Goal: Task Accomplishment & Management: Use online tool/utility

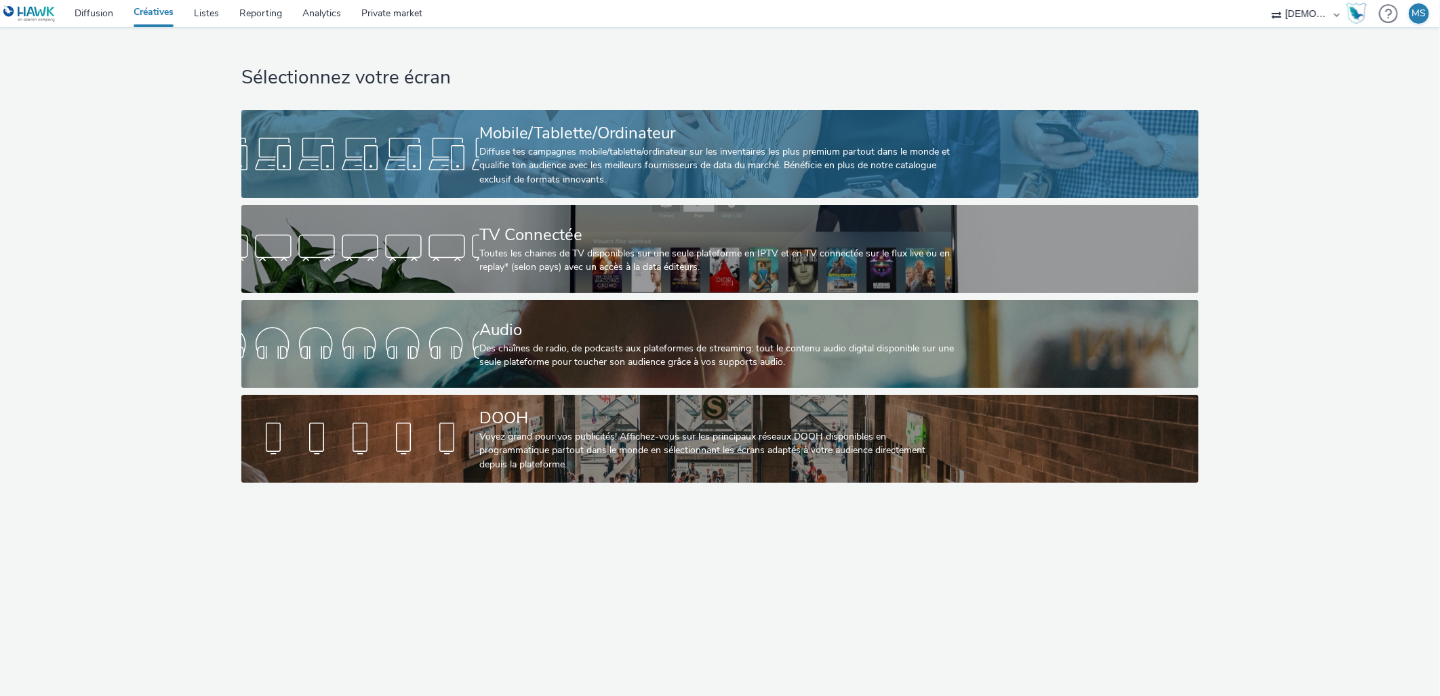
click at [592, 158] on div "Diffuse tes campagnes mobile/tablette/ordinateur sur les inventaires les plus p…" at bounding box center [717, 165] width 476 height 41
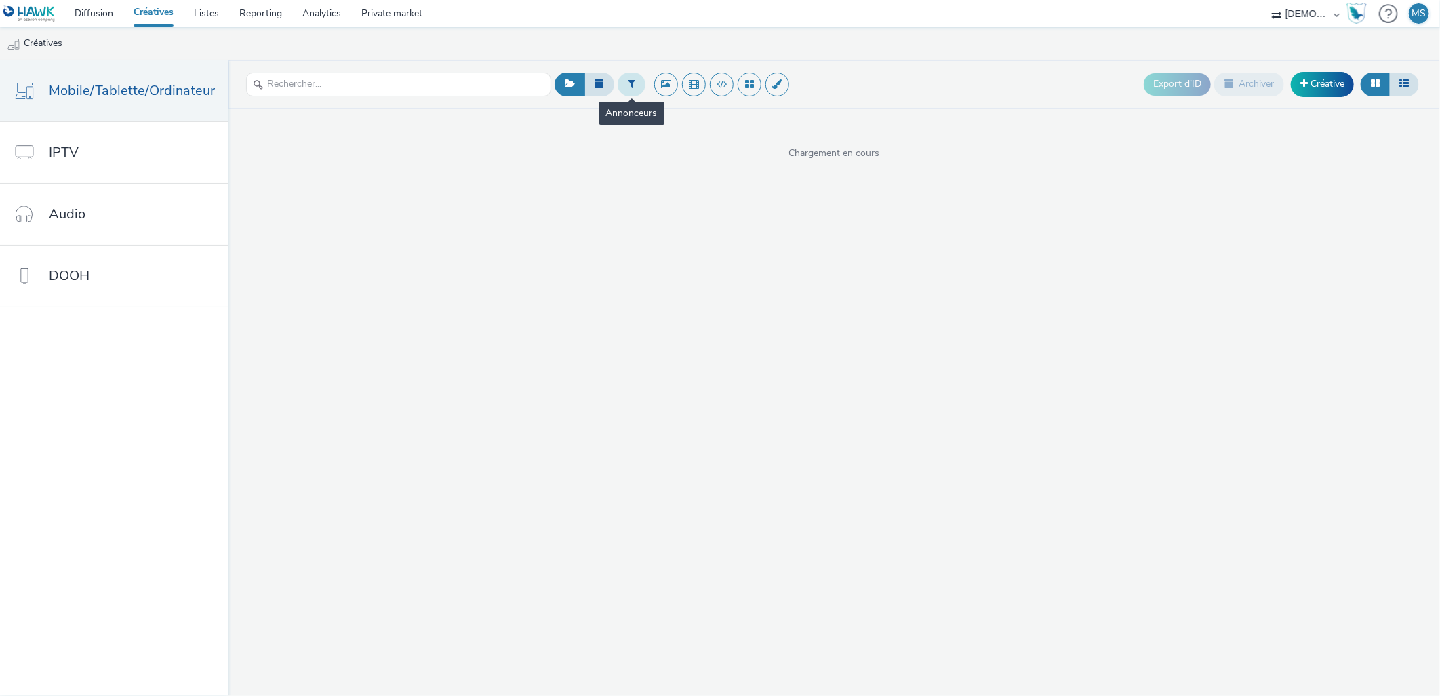
click at [622, 75] on button at bounding box center [632, 84] width 28 height 23
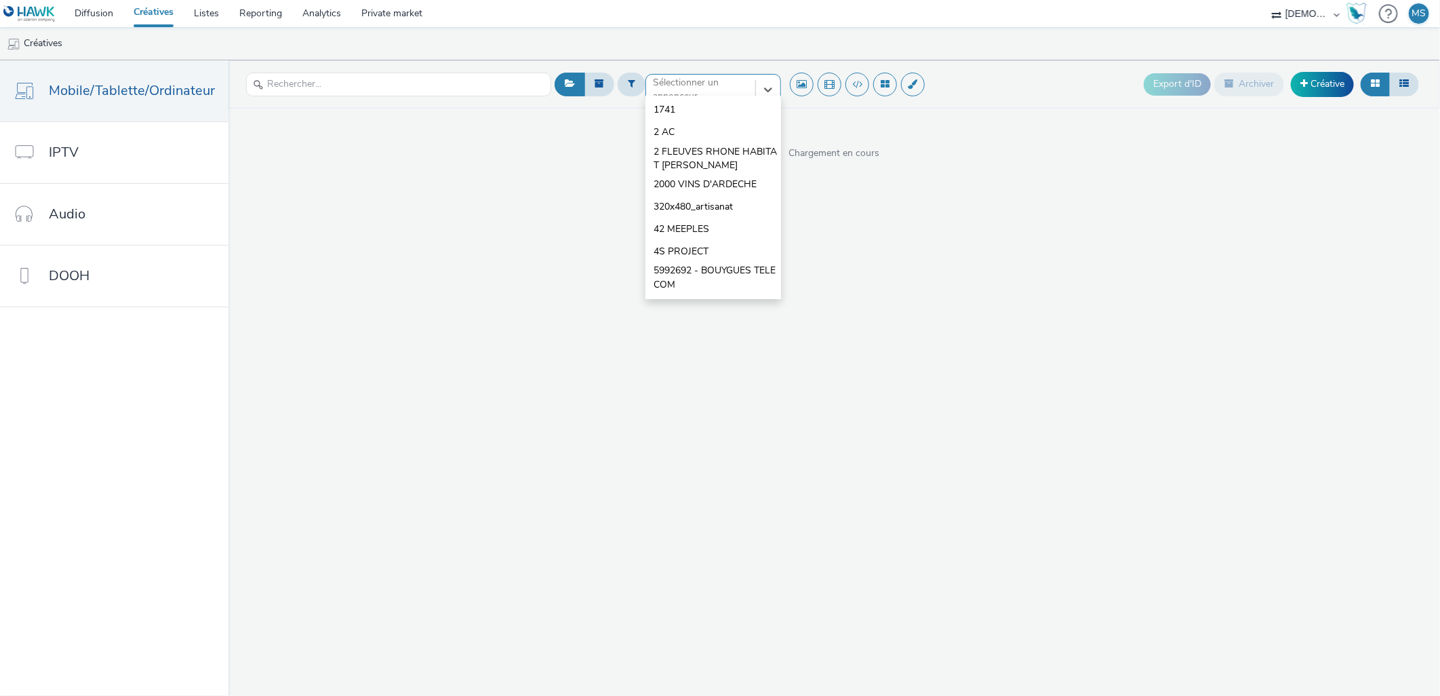
click at [710, 83] on div at bounding box center [701, 89] width 96 height 16
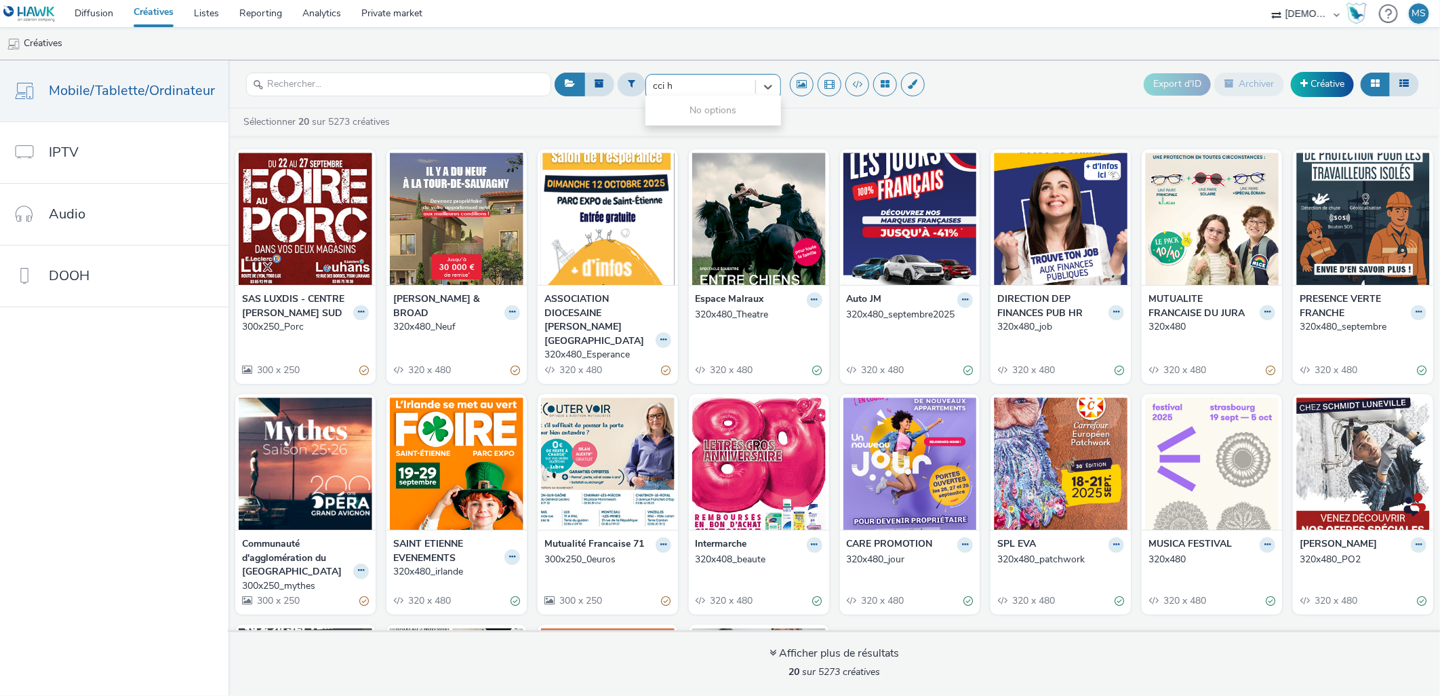
type input "cci h"
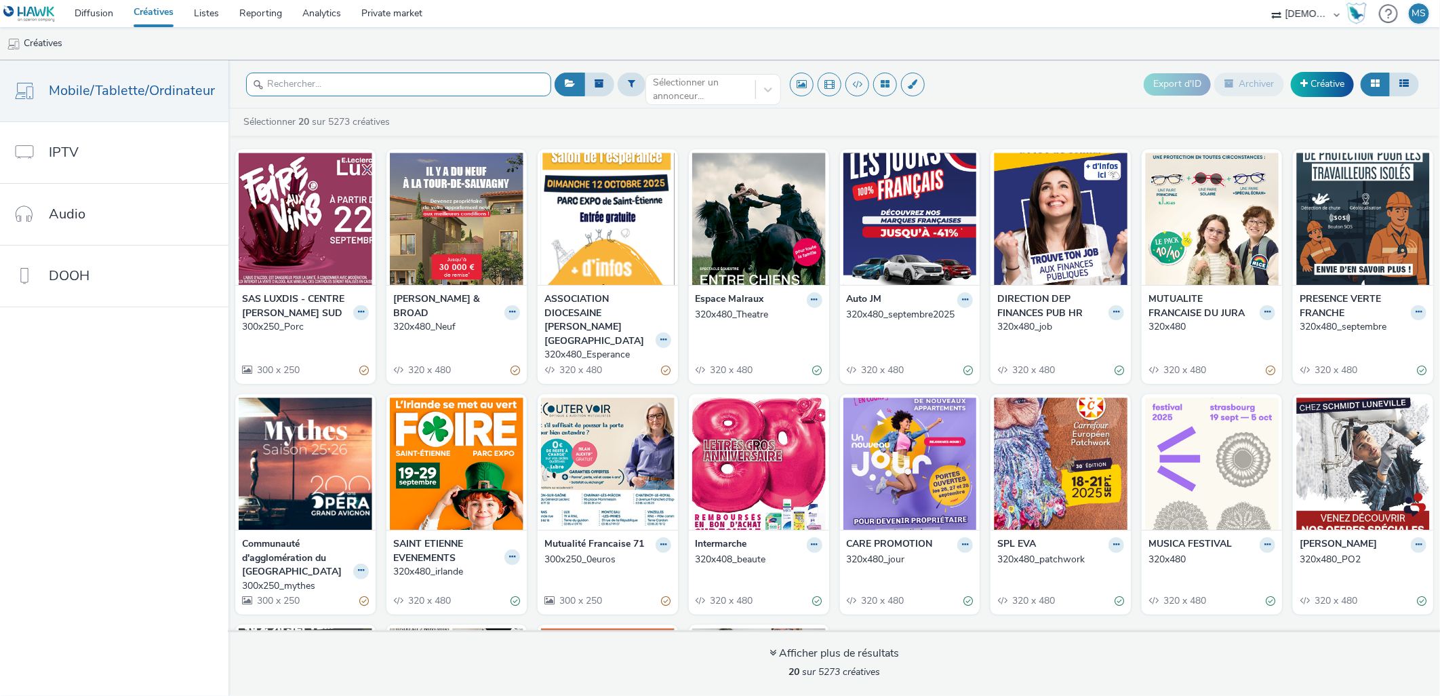
click at [461, 85] on input "text" at bounding box center [398, 85] width 305 height 24
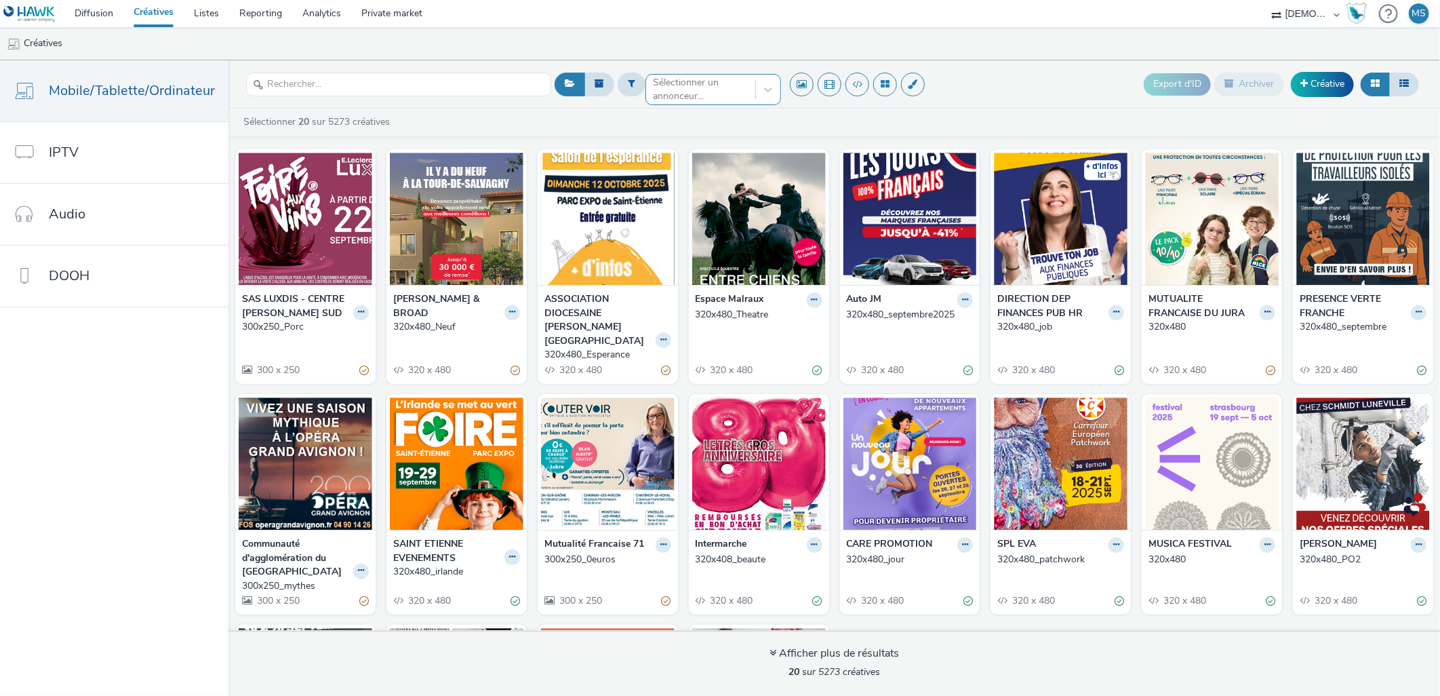
click at [712, 96] on div "Sélectionner un annonceur..." at bounding box center [713, 85] width 136 height 22
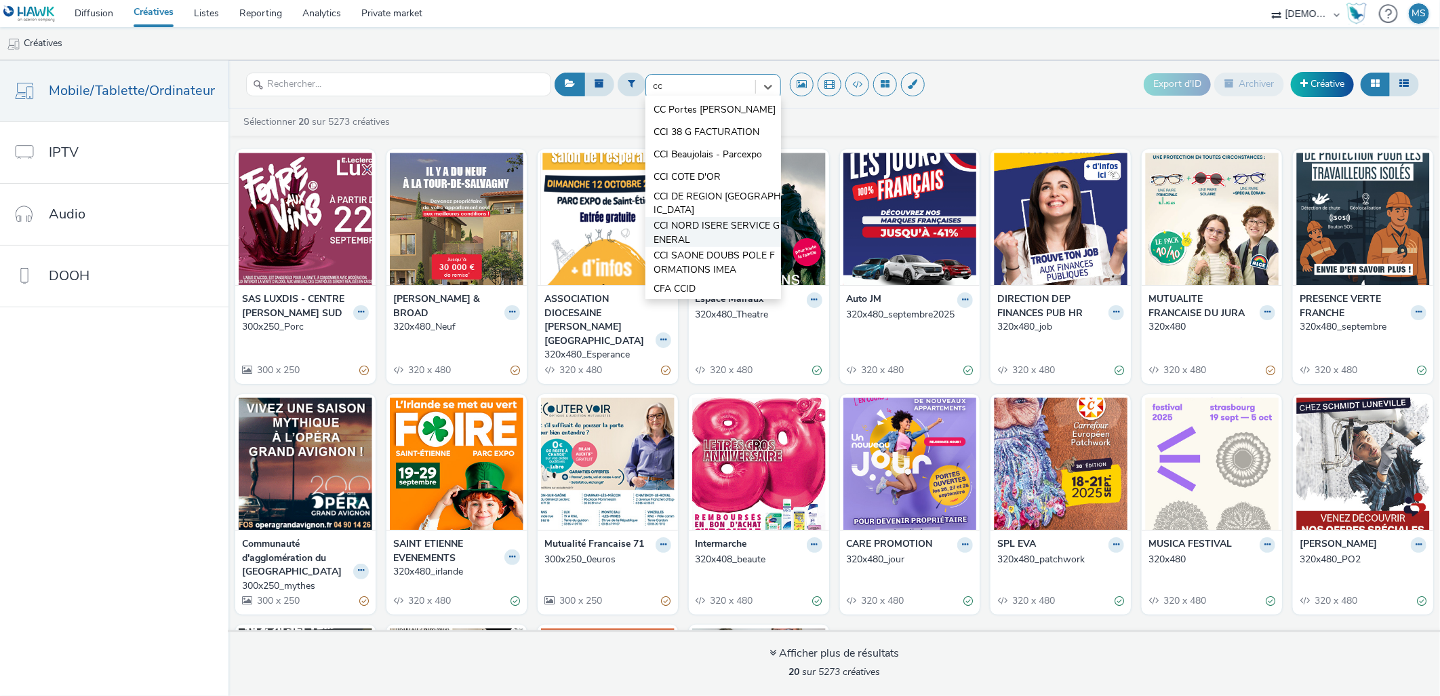
scroll to position [47, 0]
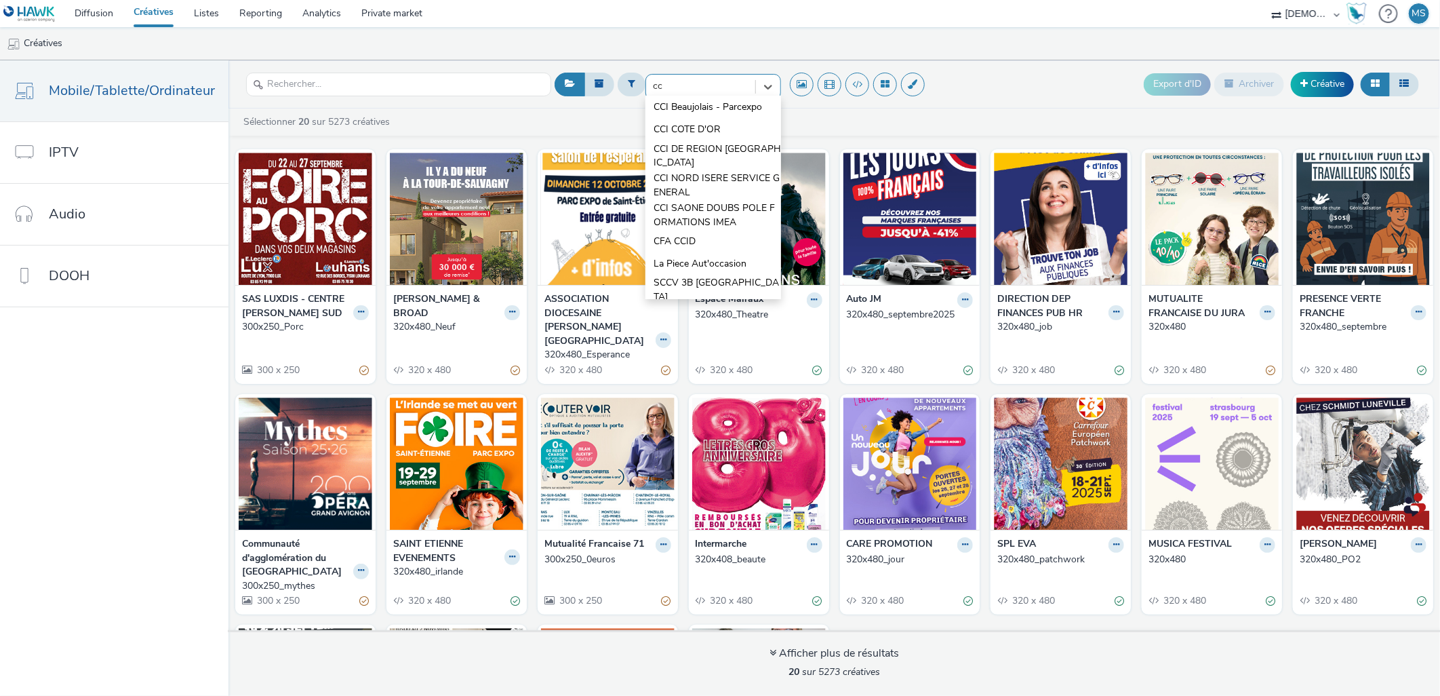
type input "cc"
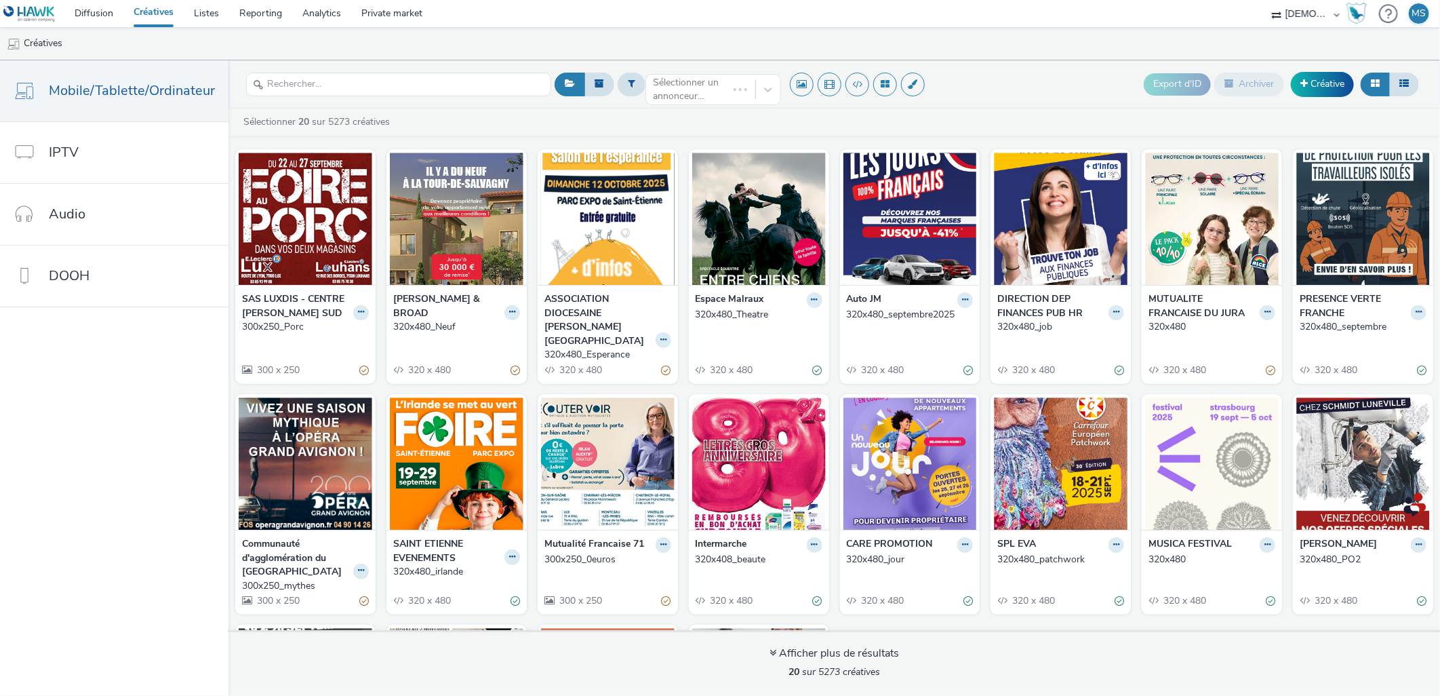
click at [1073, 98] on div "Sélectionner un annonceur... Export d'ID Archiver Créative" at bounding box center [986, 84] width 871 height 33
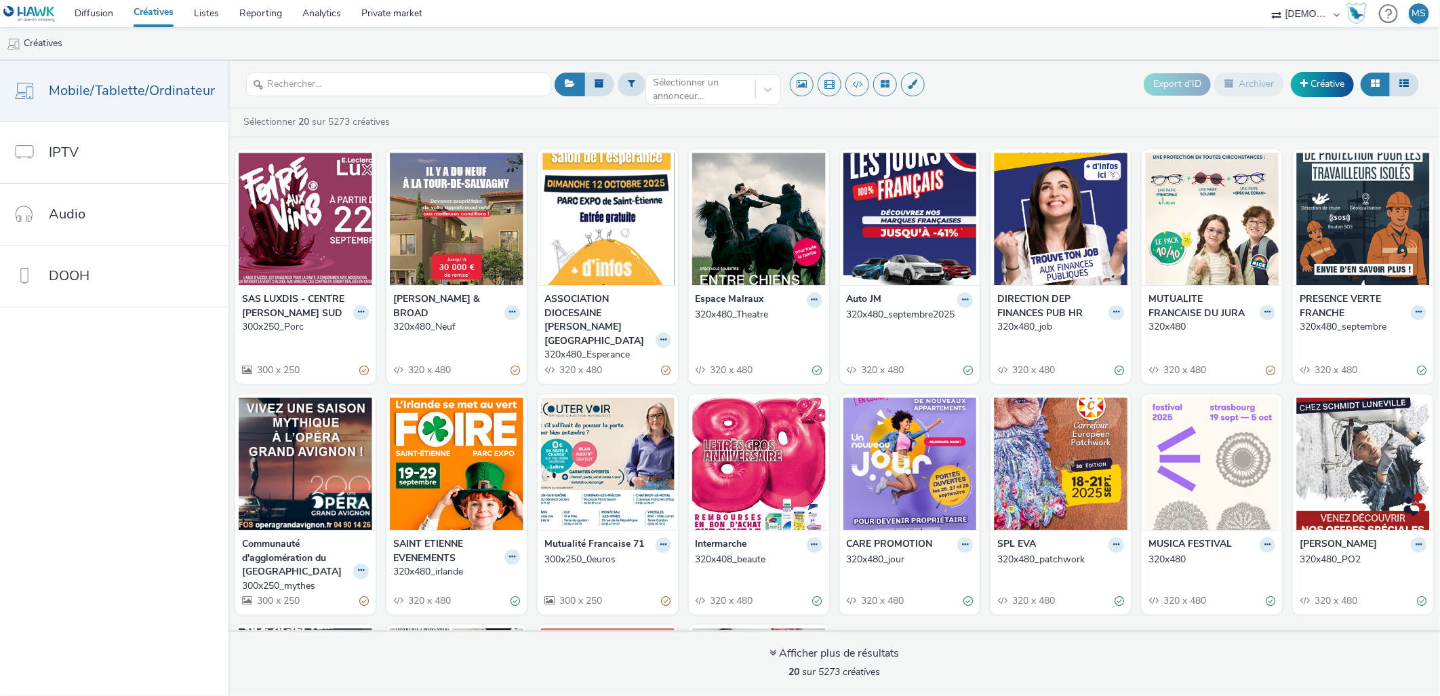
click at [158, 16] on link "Créatives" at bounding box center [153, 13] width 60 height 27
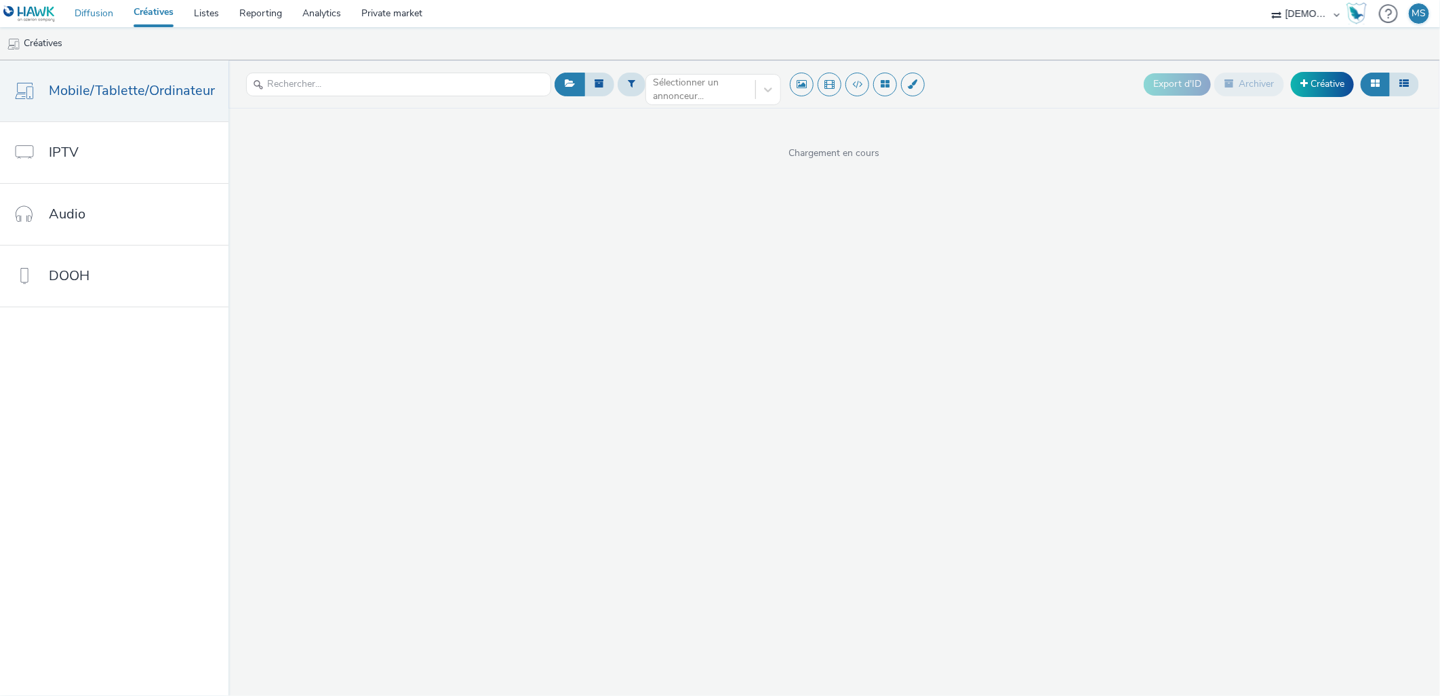
click at [106, 18] on link "Diffusion" at bounding box center [93, 13] width 59 height 27
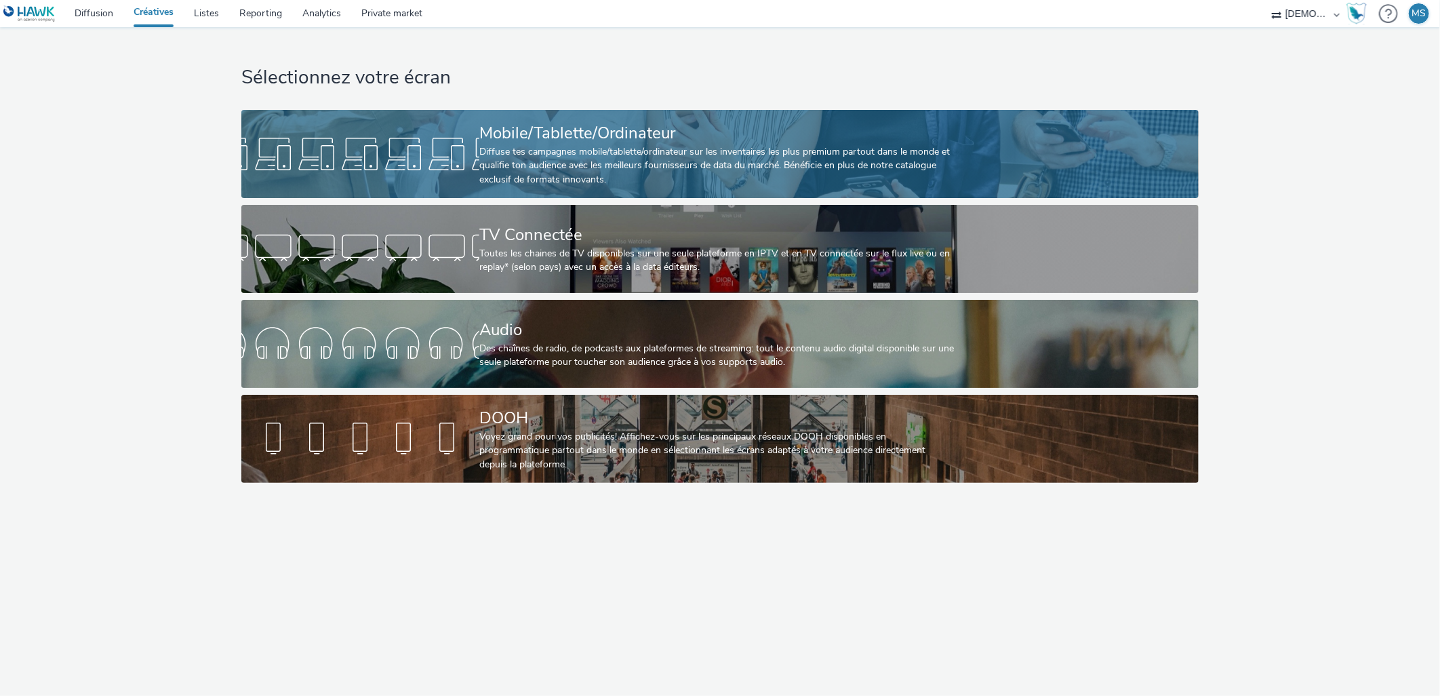
click at [632, 159] on div "Diffuse tes campagnes mobile/tablette/ordinateur sur les inventaires les plus p…" at bounding box center [717, 165] width 476 height 41
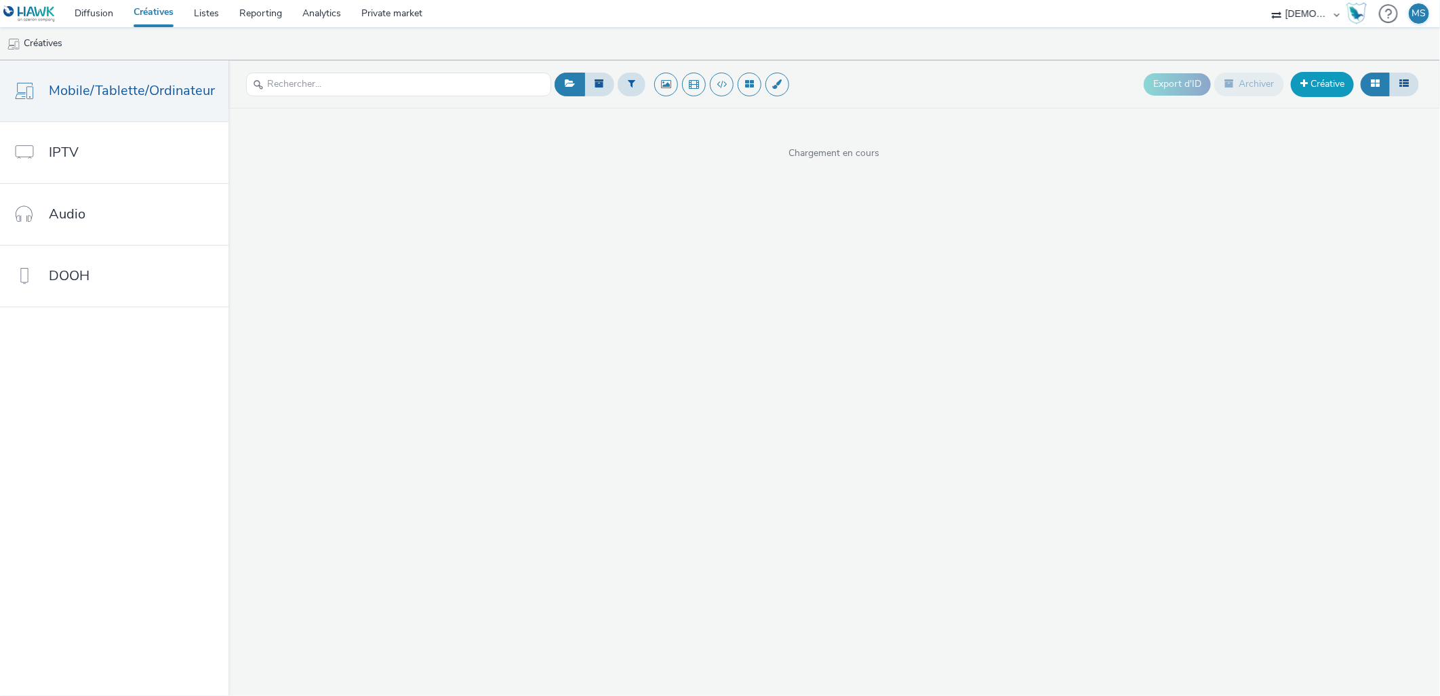
click at [1310, 80] on link "Créative" at bounding box center [1322, 84] width 63 height 24
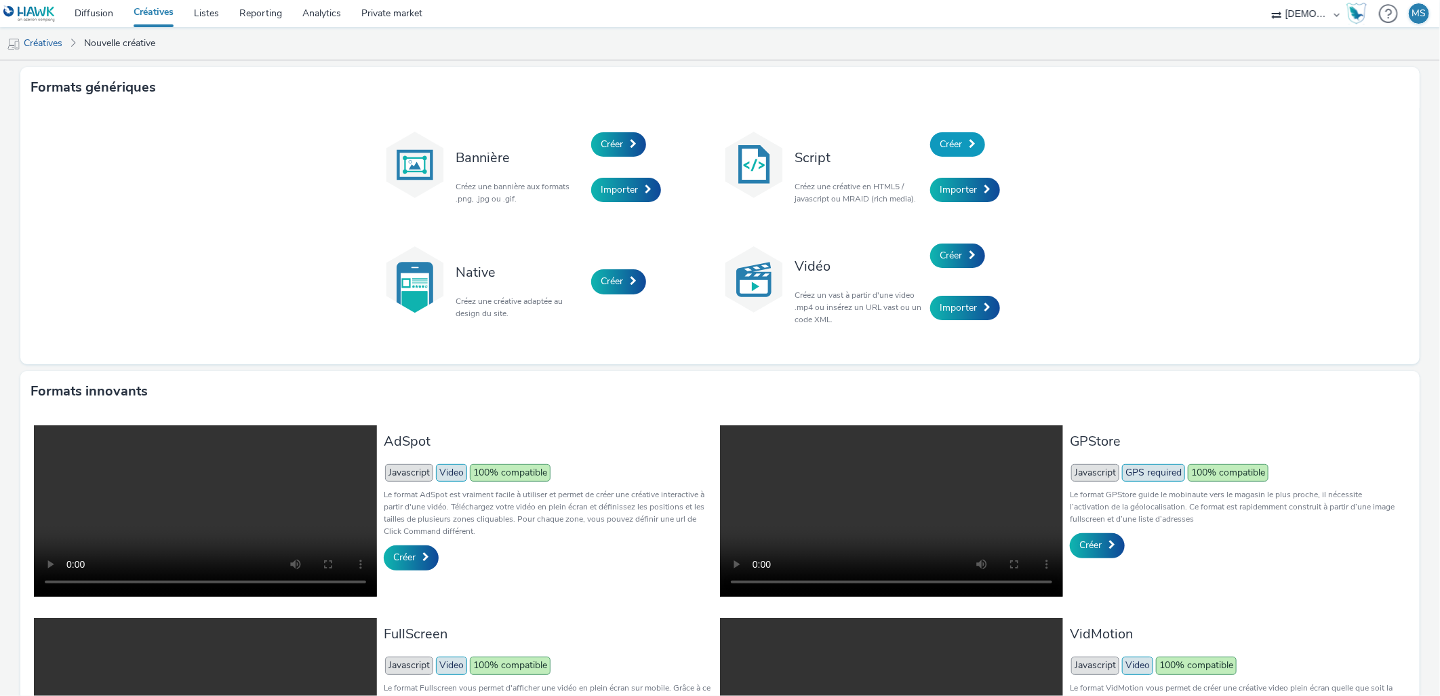
click at [946, 133] on link "Créer" at bounding box center [957, 144] width 55 height 24
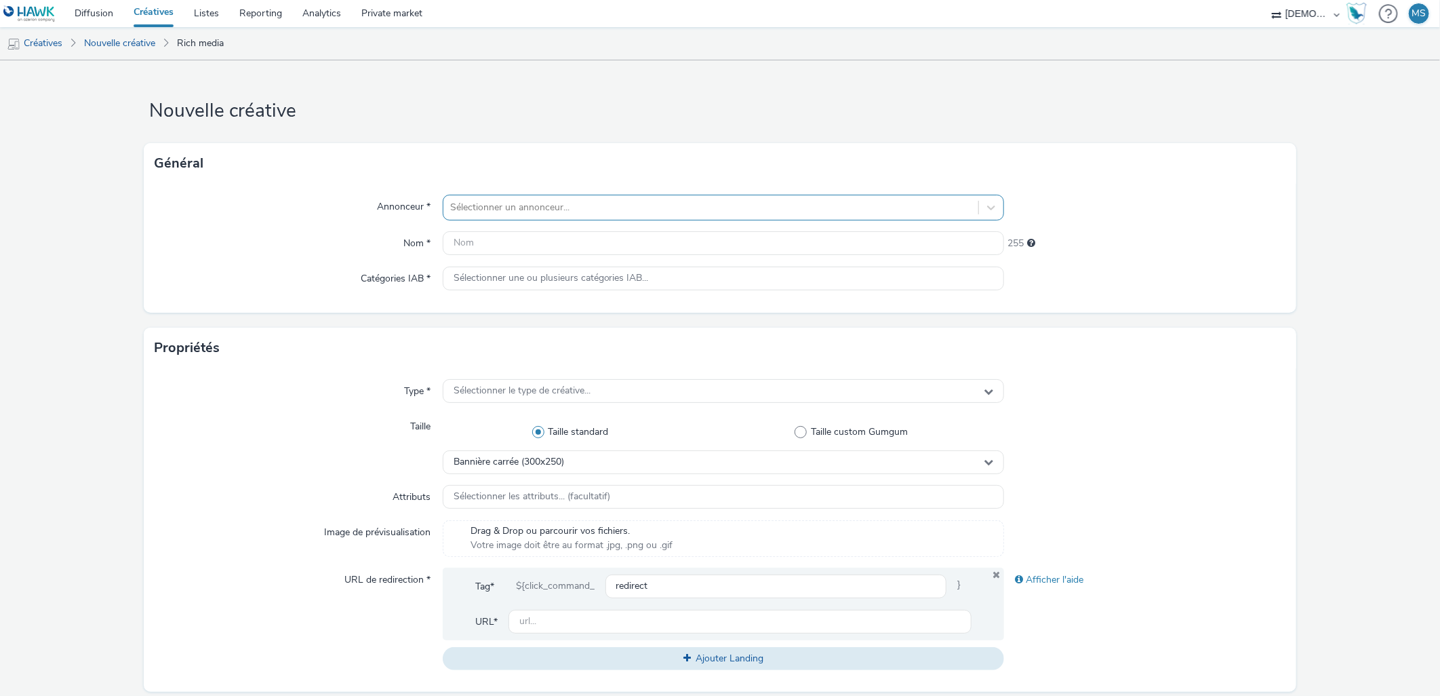
click at [482, 195] on div "Sélectionner un annonceur..." at bounding box center [724, 208] width 562 height 26
type input "c"
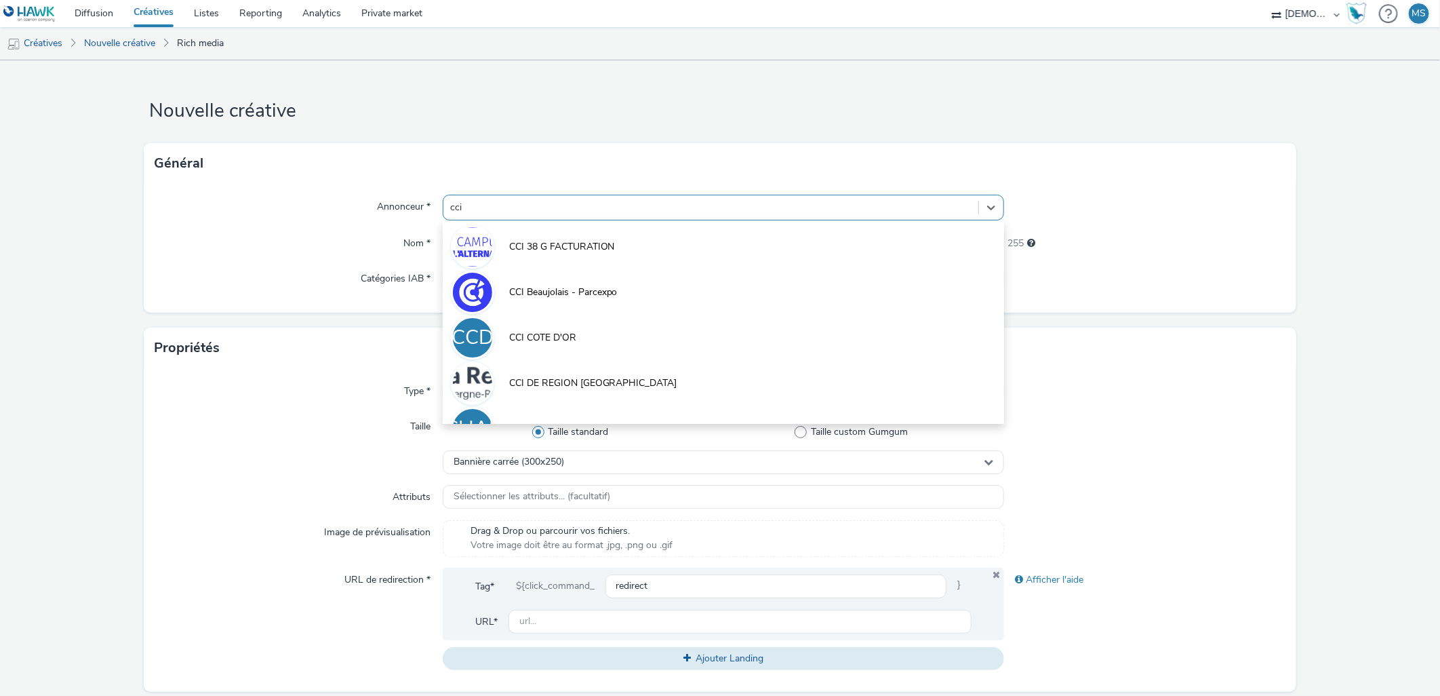
type input "cci h"
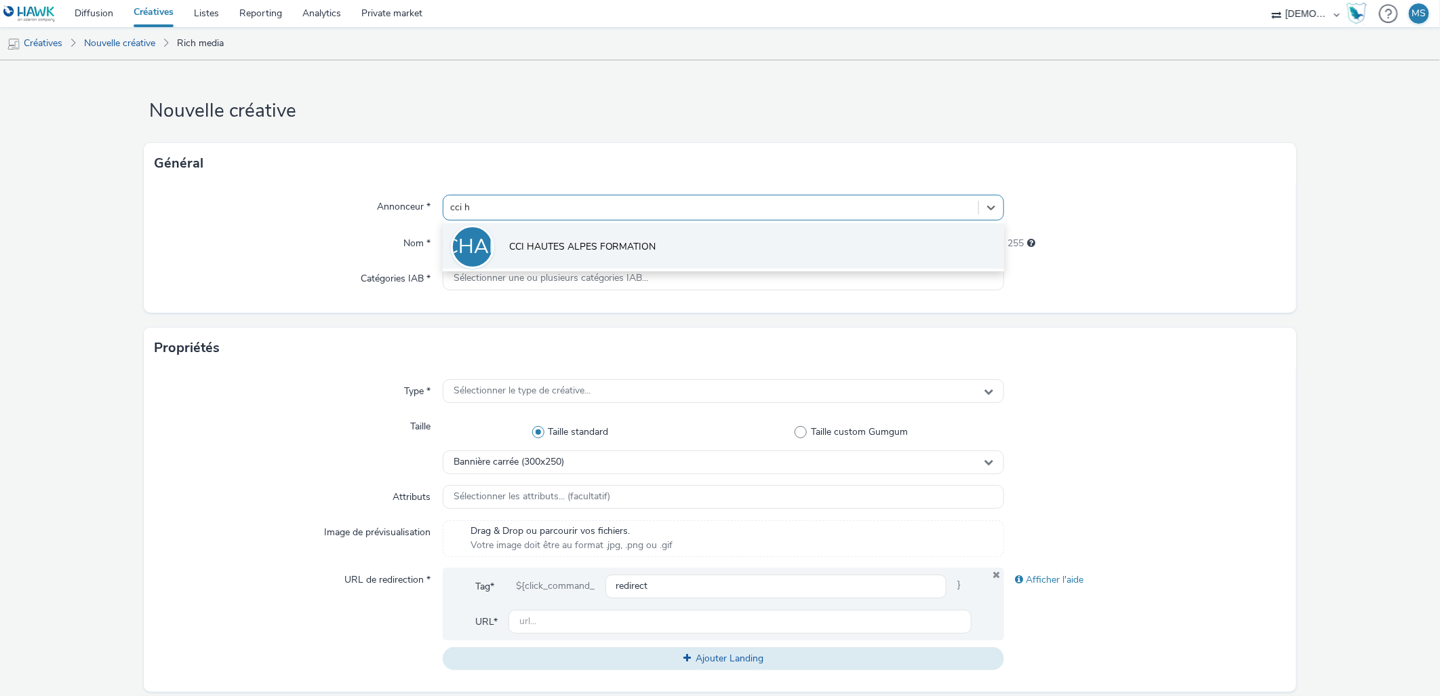
click at [708, 252] on li "CHAF CCI HAUTES ALPES FORMATION" at bounding box center [724, 245] width 562 height 45
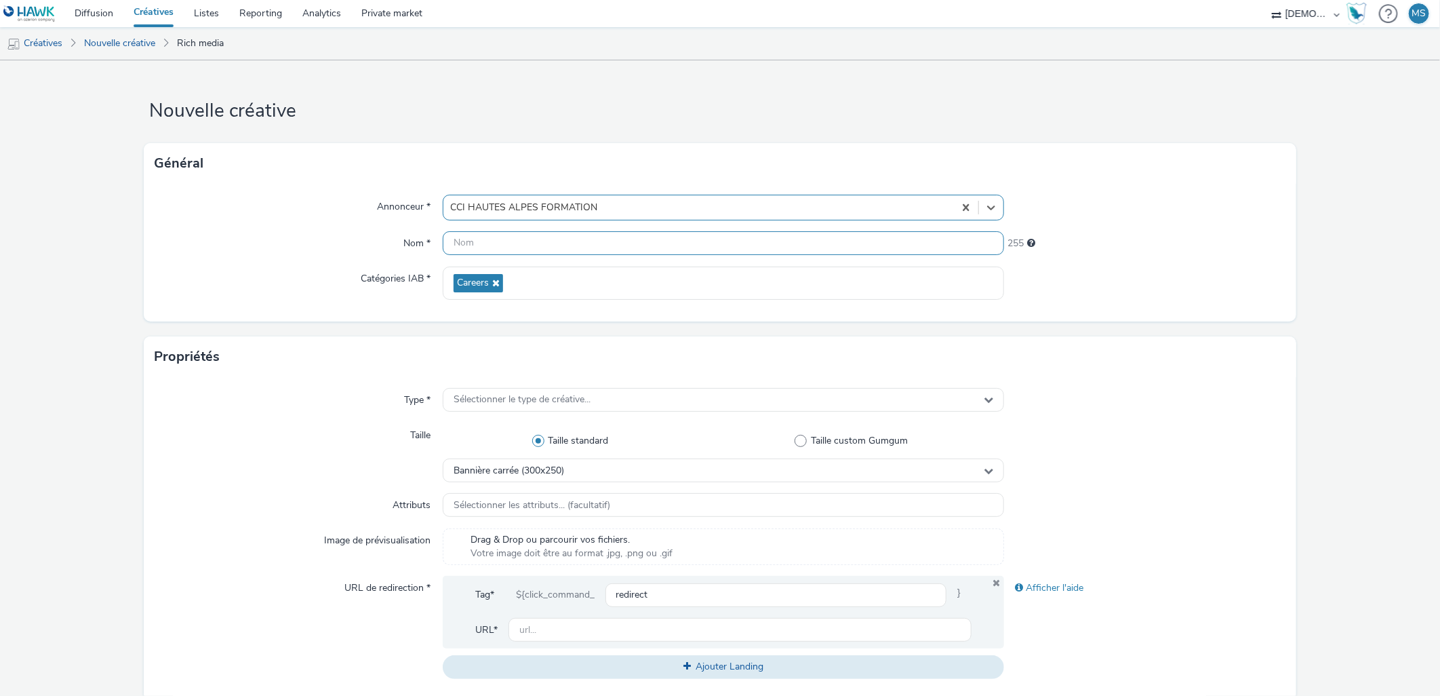
click at [529, 243] on input "text" at bounding box center [724, 243] width 562 height 24
click at [513, 254] on input "320x480" at bounding box center [724, 243] width 562 height 24
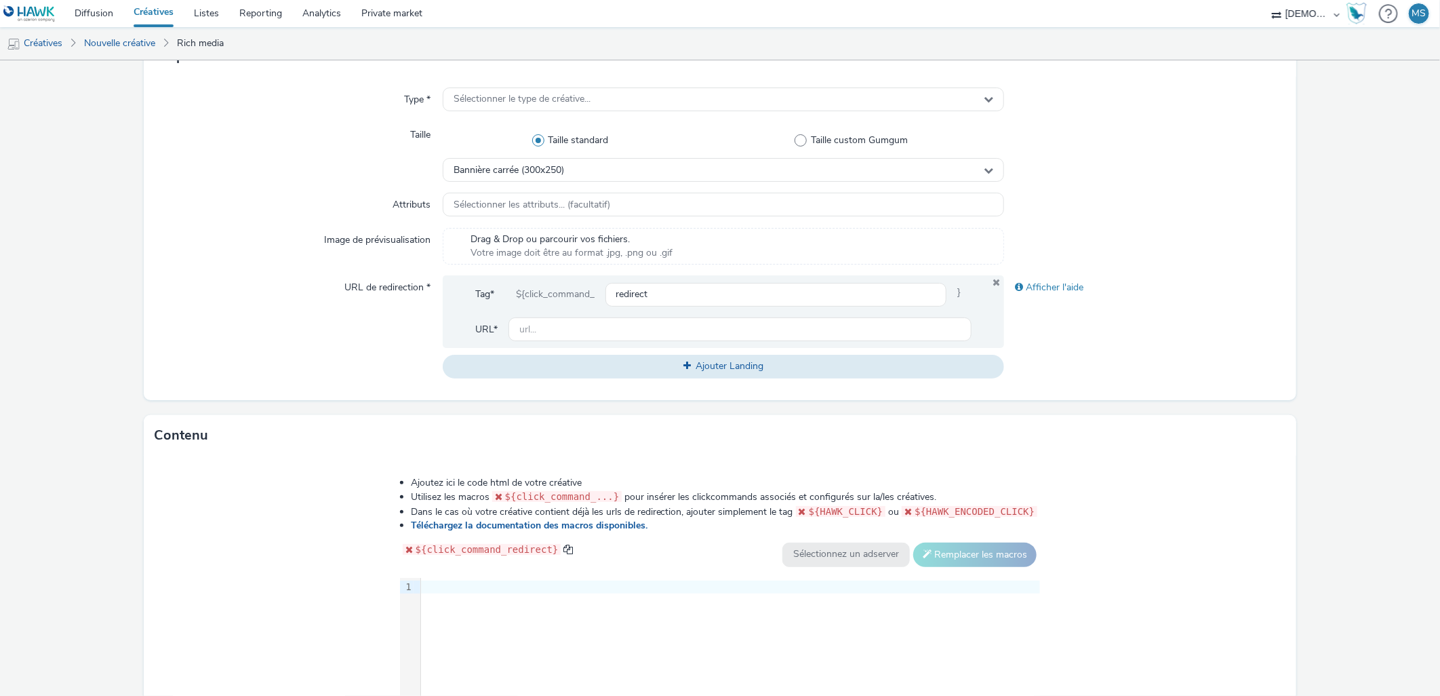
scroll to position [376, 0]
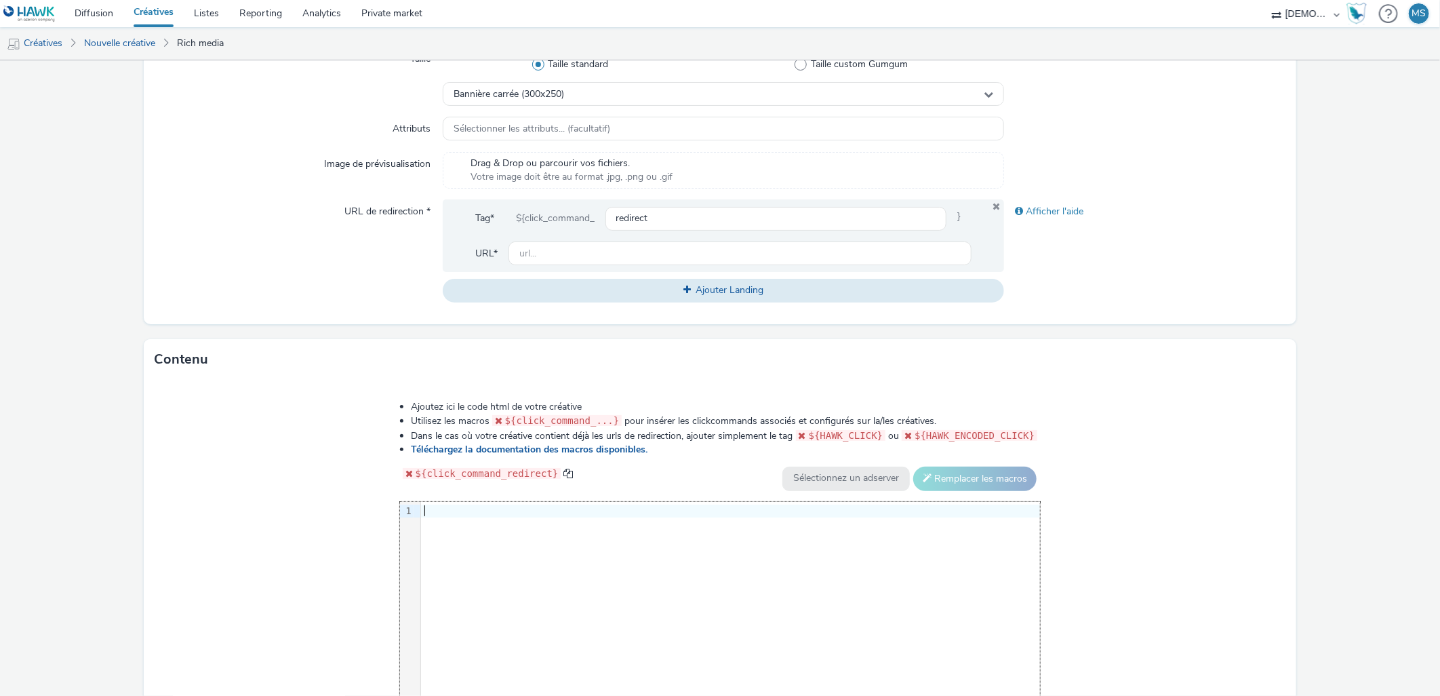
click at [656, 546] on div "9 1 ›" at bounding box center [720, 603] width 641 height 203
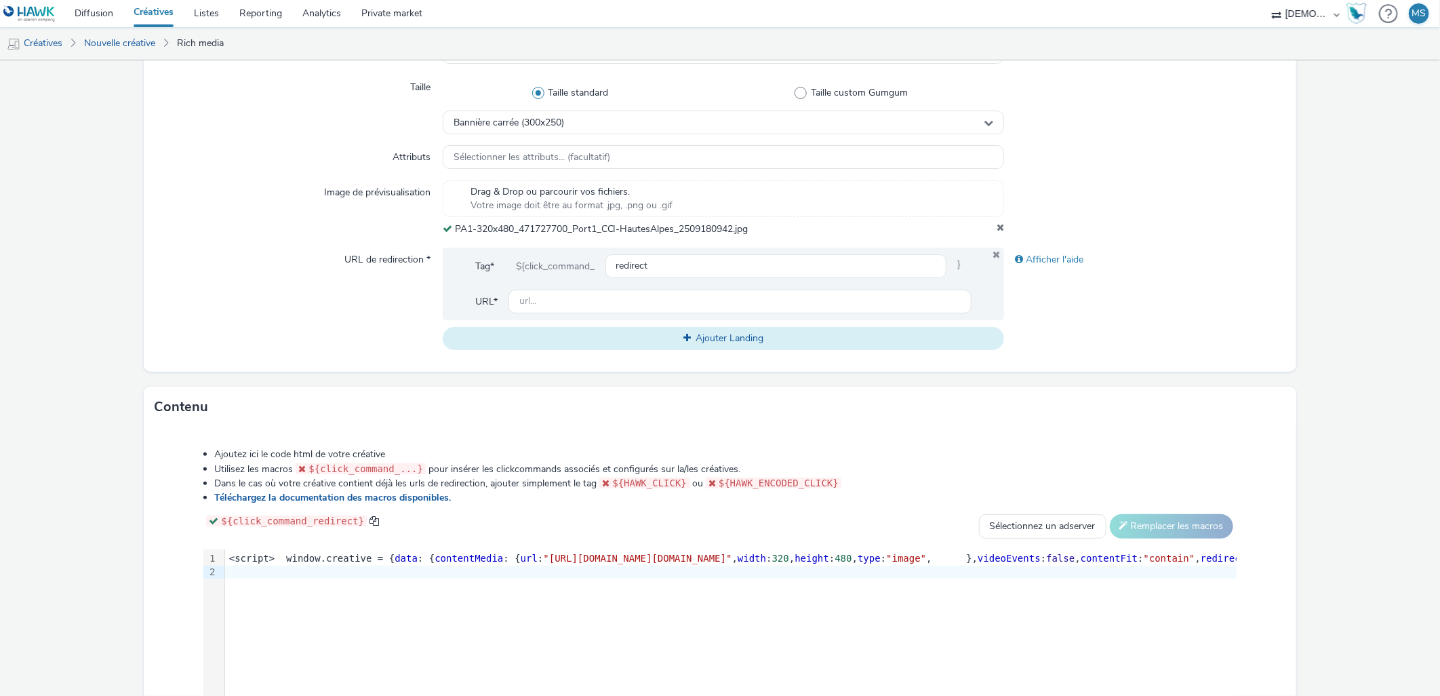
scroll to position [94, 0]
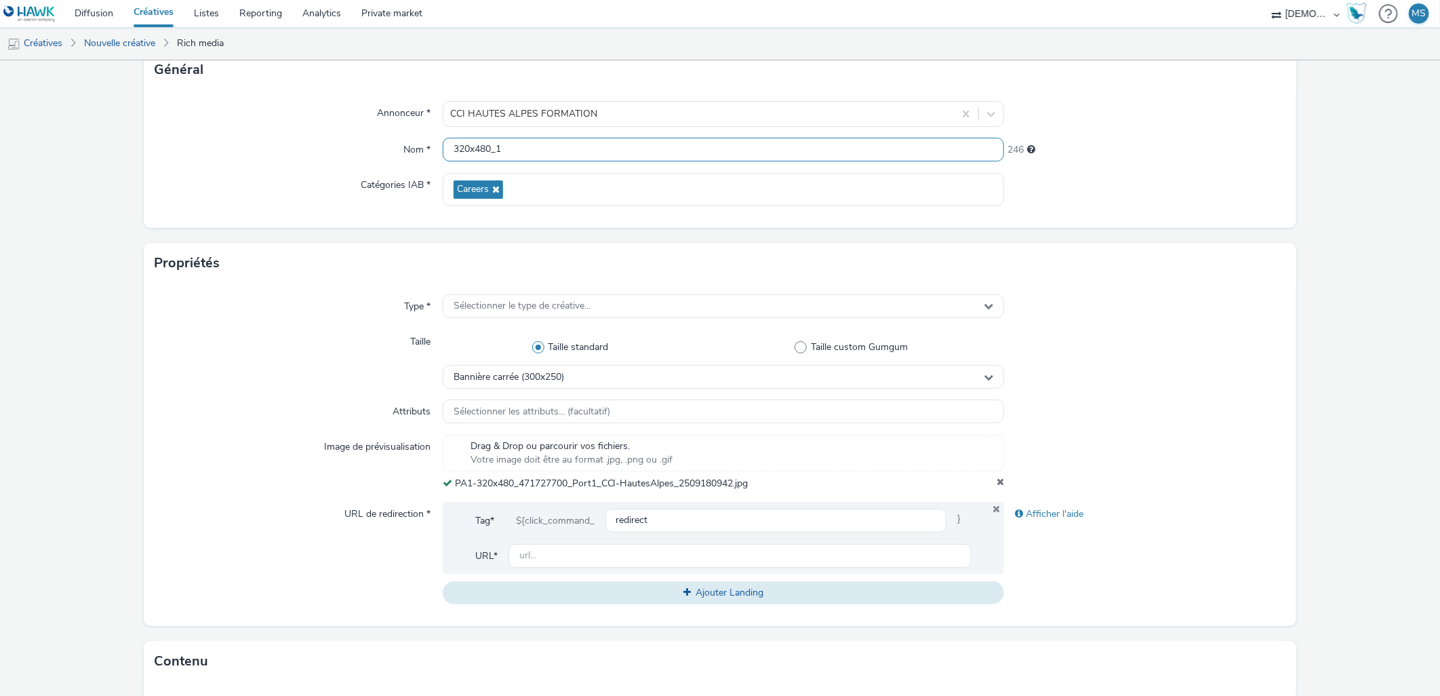
drag, startPoint x: 546, startPoint y: 149, endPoint x: 492, endPoint y: 153, distance: 54.4
click at [492, 153] on input "320x480_1" at bounding box center [724, 150] width 562 height 24
type input "320x480_pisteur"
click at [563, 553] on input "text" at bounding box center [740, 556] width 464 height 24
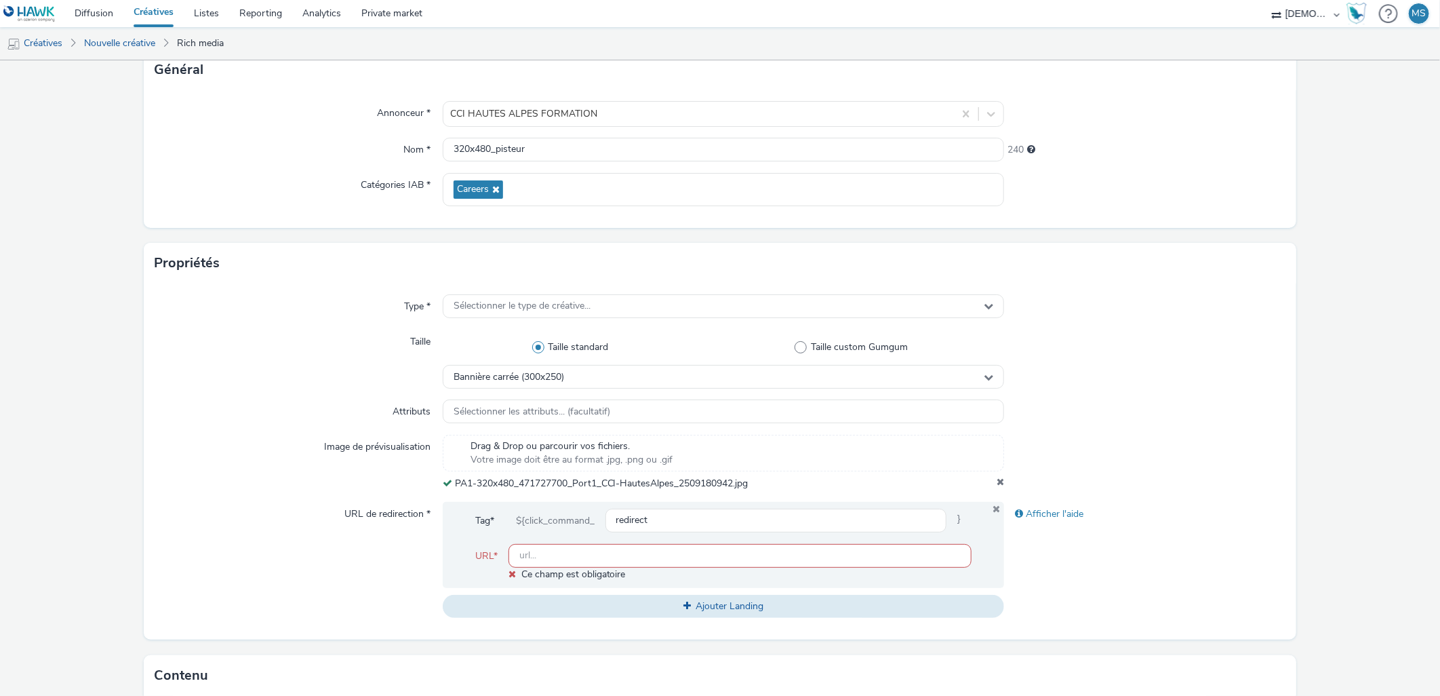
click at [583, 554] on input "text" at bounding box center [740, 556] width 464 height 24
paste input "[URL][DOMAIN_NAME][PERSON_NAME]"
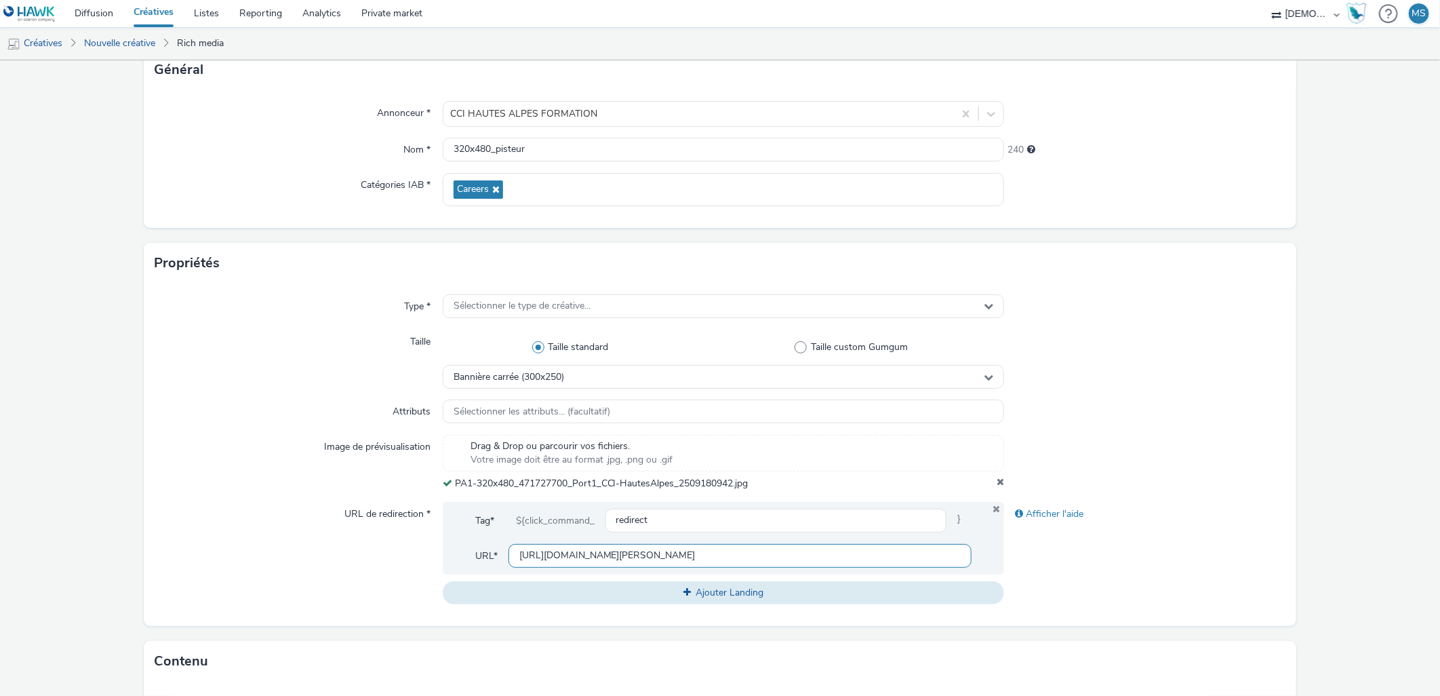
scroll to position [0, 0]
drag, startPoint x: 582, startPoint y: 554, endPoint x: 272, endPoint y: 523, distance: 311.3
click at [272, 523] on div "URL de redirection * Tag* ${click_command_ redirect } URL* [URL][DOMAIN_NAME][P…" at bounding box center [720, 553] width 1130 height 102
type input "[URL][DOMAIN_NAME][PERSON_NAME]"
click at [271, 521] on div "URL de redirection *" at bounding box center [298, 553] width 287 height 102
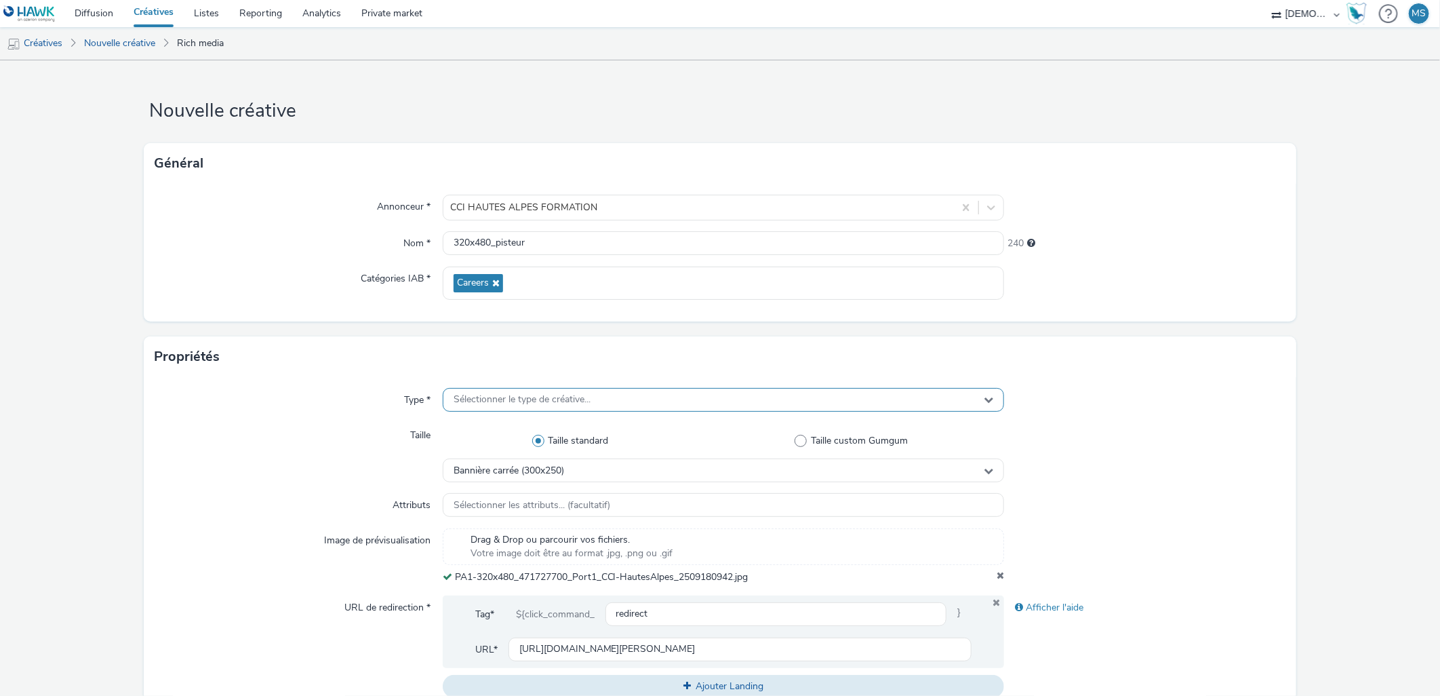
click at [513, 409] on div "Sélectionner le type de créative..." at bounding box center [724, 400] width 562 height 24
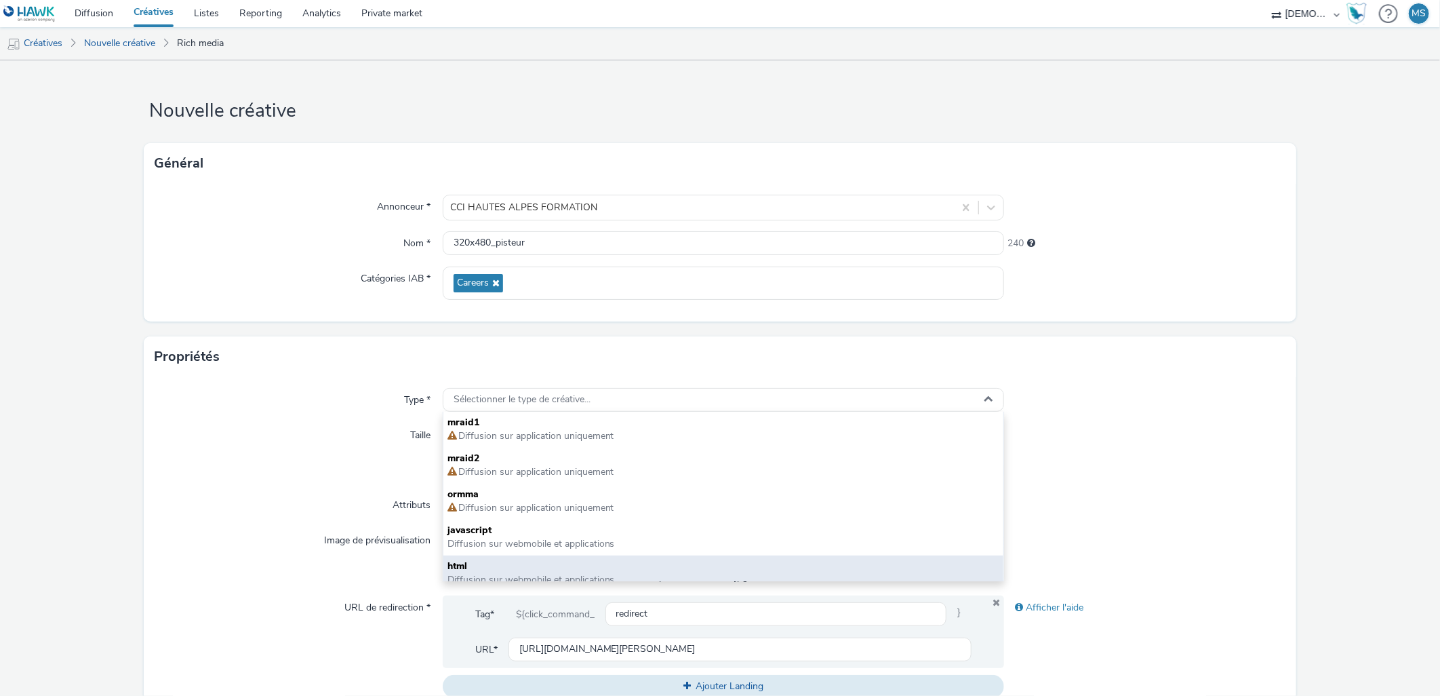
click at [499, 568] on span "html" at bounding box center [723, 566] width 553 height 14
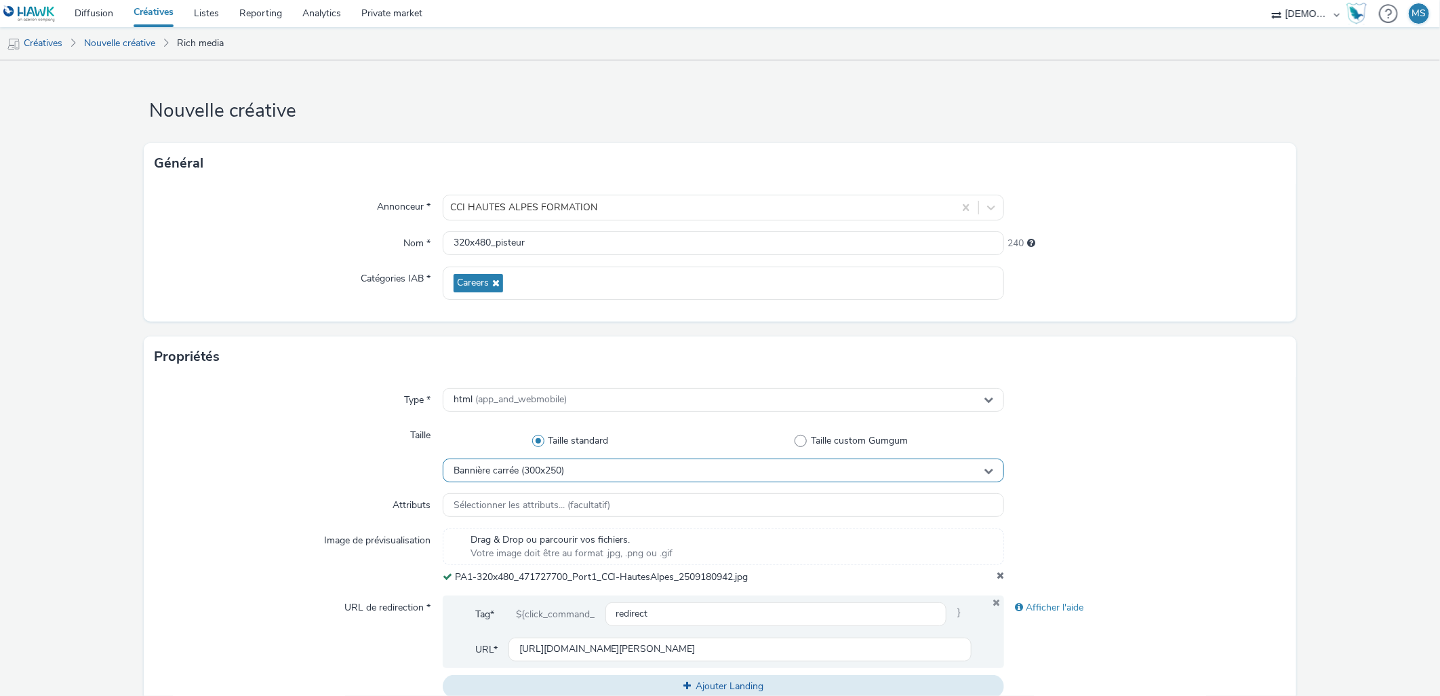
click at [504, 473] on span "Bannière carrée (300x250)" at bounding box center [509, 471] width 111 height 12
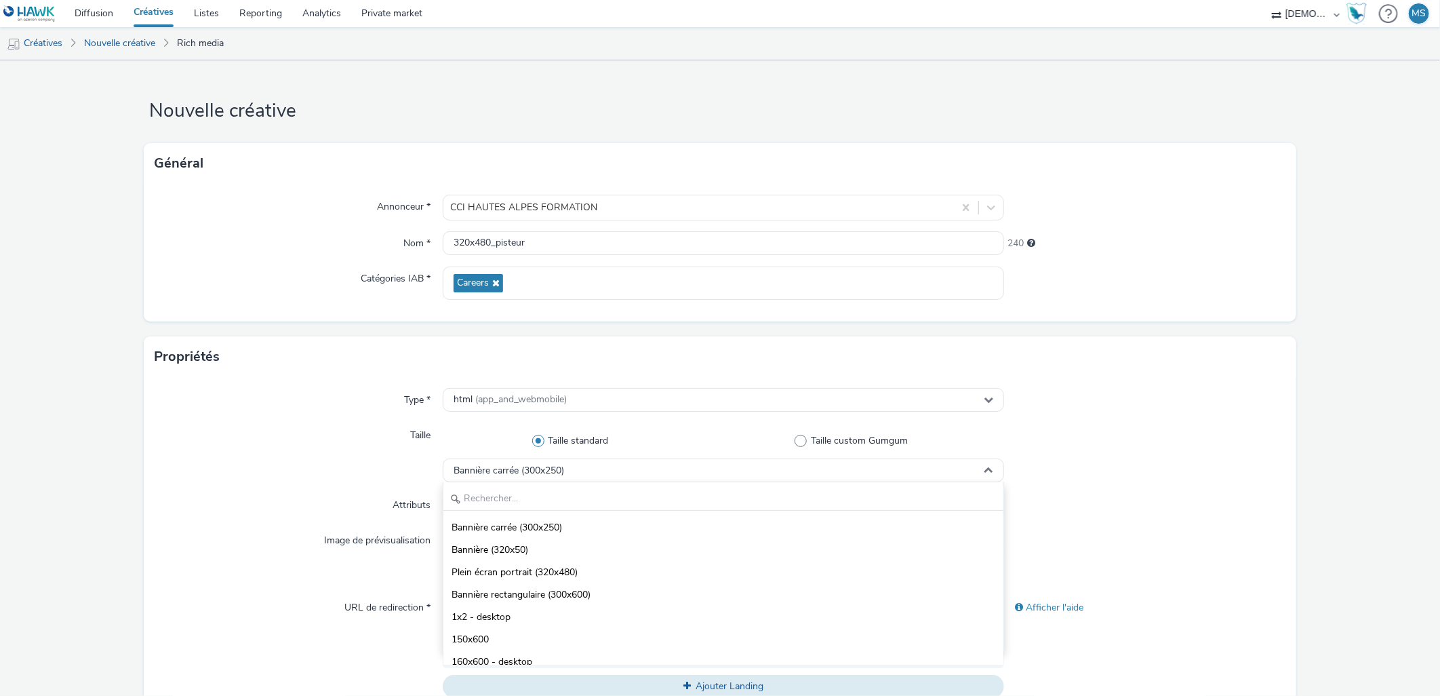
drag, startPoint x: 559, startPoint y: 564, endPoint x: 536, endPoint y: 568, distance: 23.4
click at [559, 563] on li "Plein écran portrait (320x480)" at bounding box center [723, 571] width 561 height 22
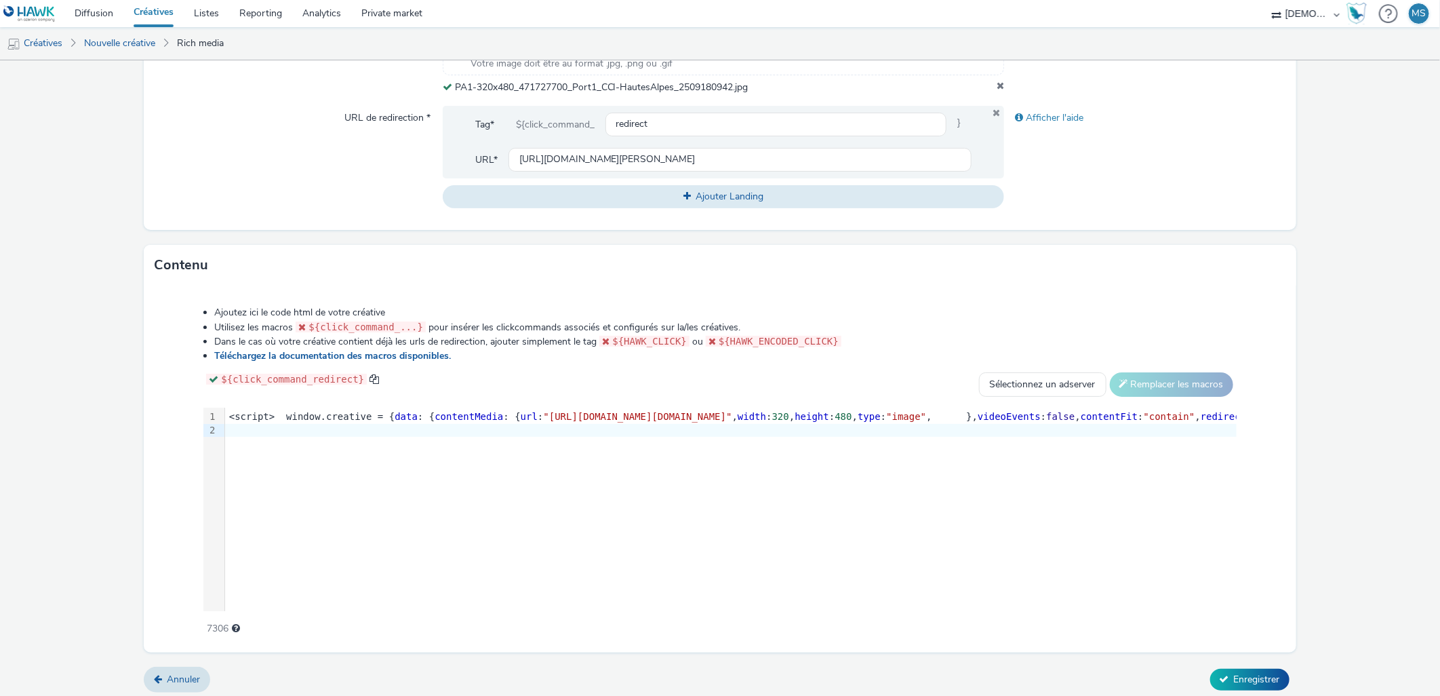
scroll to position [495, 0]
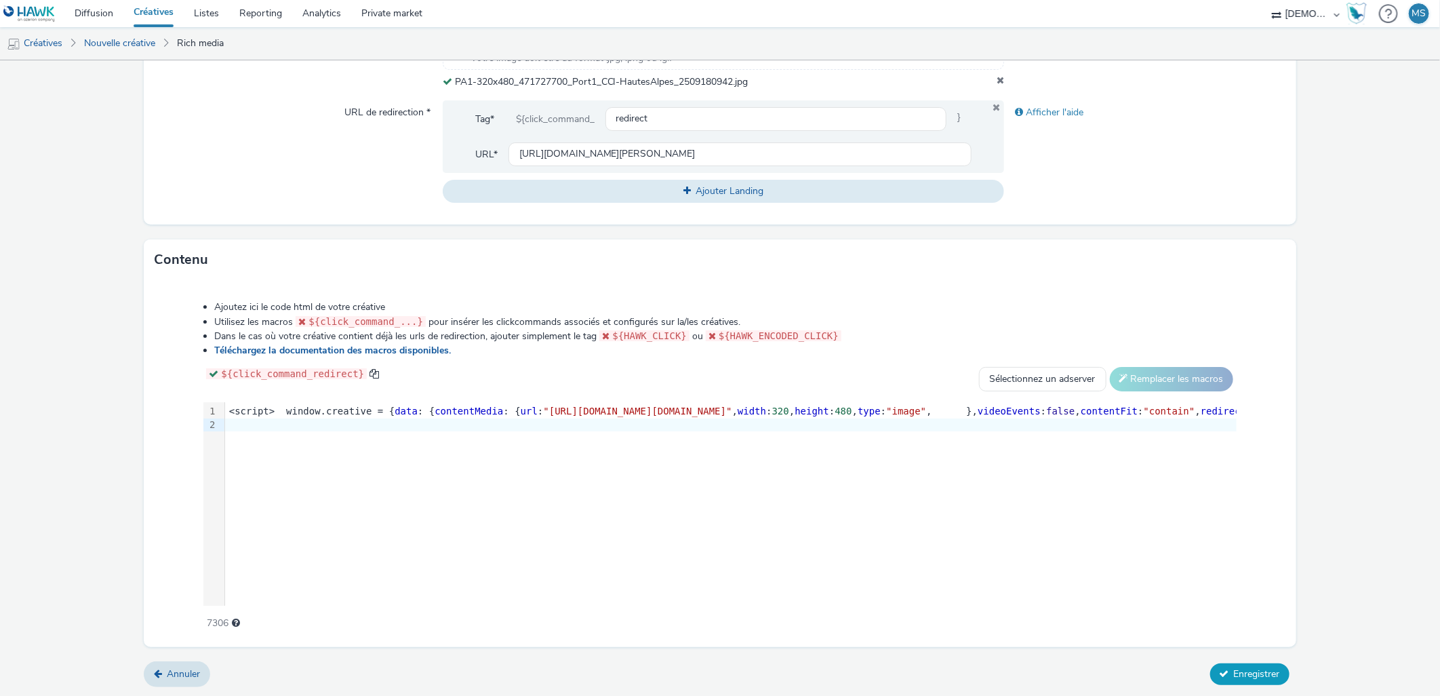
click at [1272, 675] on button "Enregistrer" at bounding box center [1249, 674] width 79 height 22
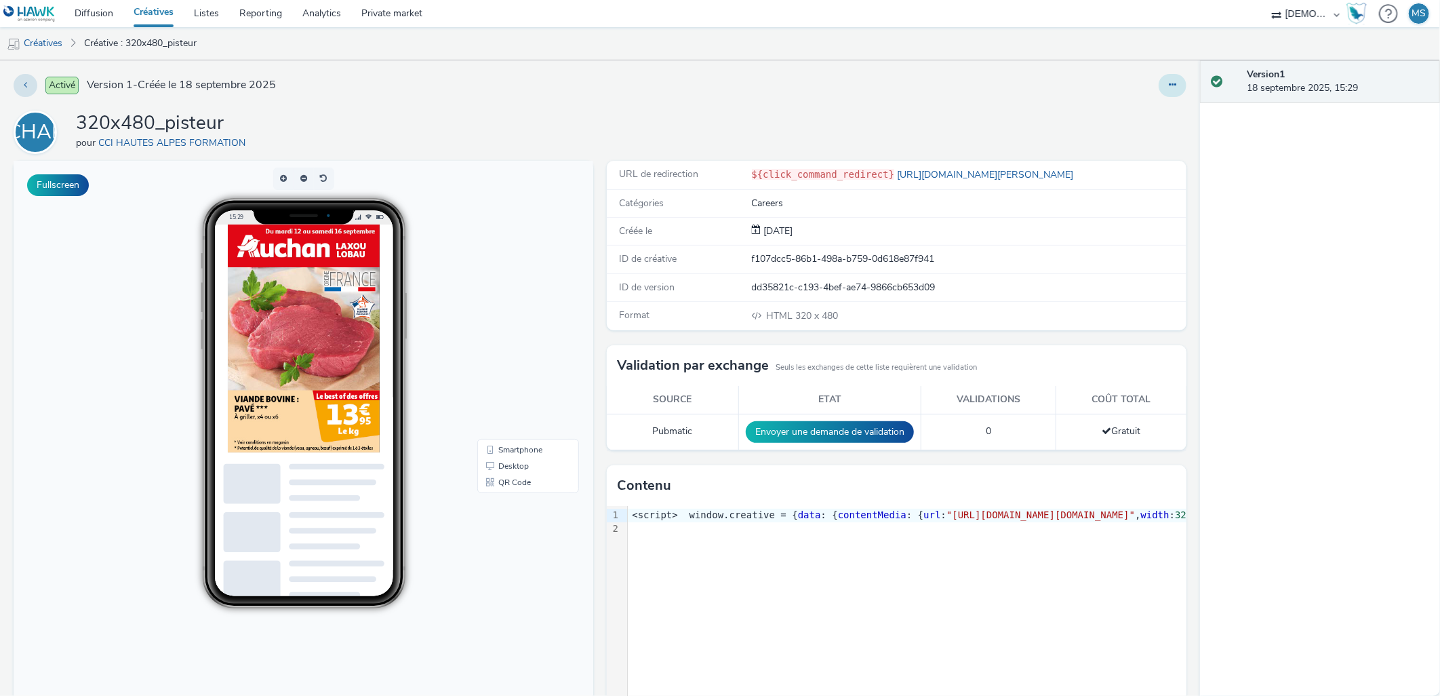
click at [1159, 93] on button at bounding box center [1173, 85] width 28 height 23
click at [1148, 113] on link "Modifier" at bounding box center [1136, 112] width 102 height 27
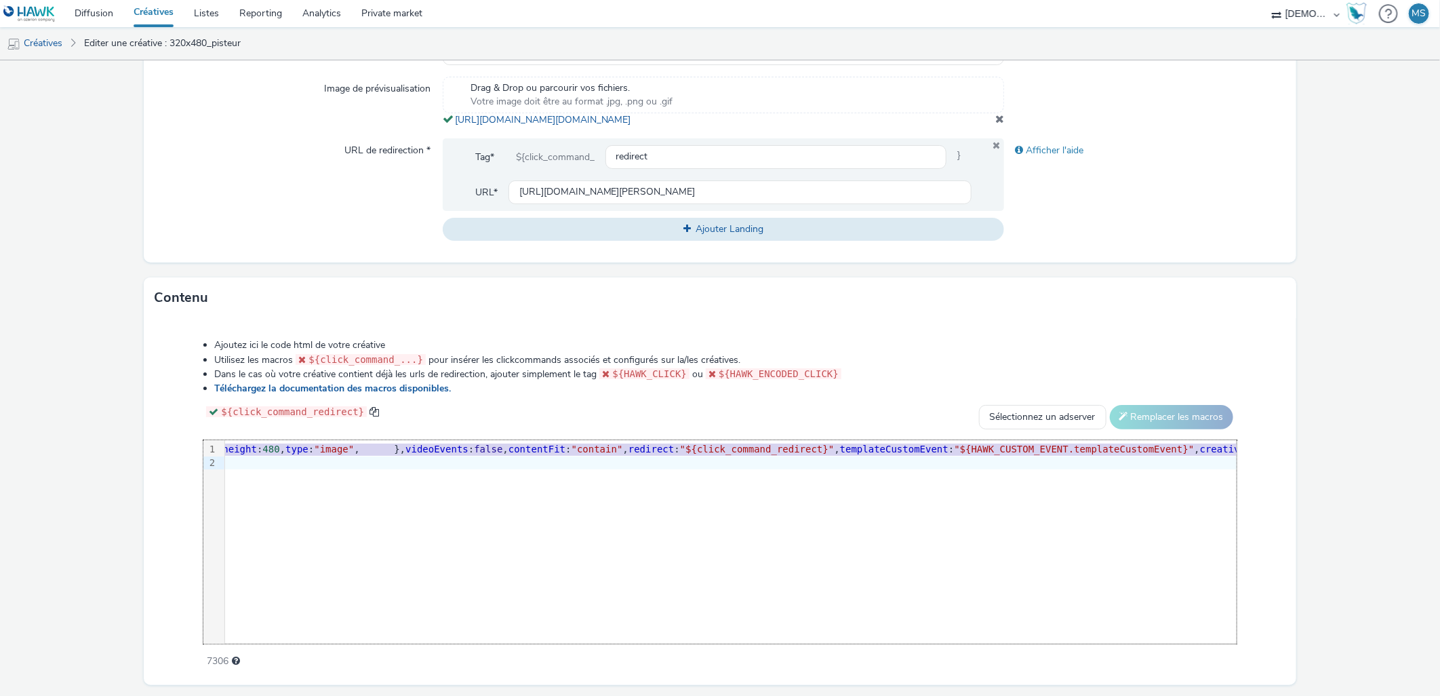
scroll to position [0, 580]
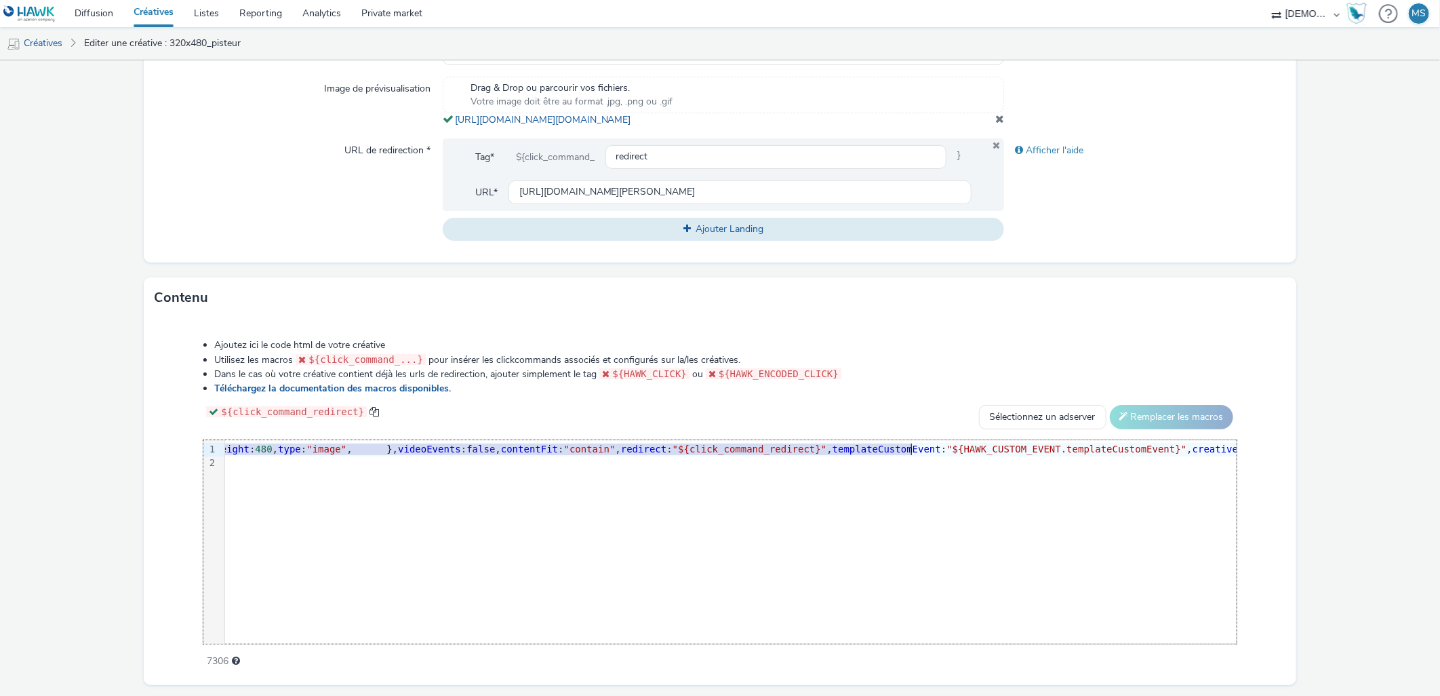
drag, startPoint x: 659, startPoint y: 459, endPoint x: 910, endPoint y: 456, distance: 251.5
click at [152, 454] on span ""[URL][DOMAIN_NAME][DOMAIN_NAME]"" at bounding box center [57, 448] width 188 height 11
click at [1303, 384] on form "Editer une créative Général Annonceur * CCI HAUTES ALPES FORMATION Nom * 320x48…" at bounding box center [720, 172] width 1440 height 1126
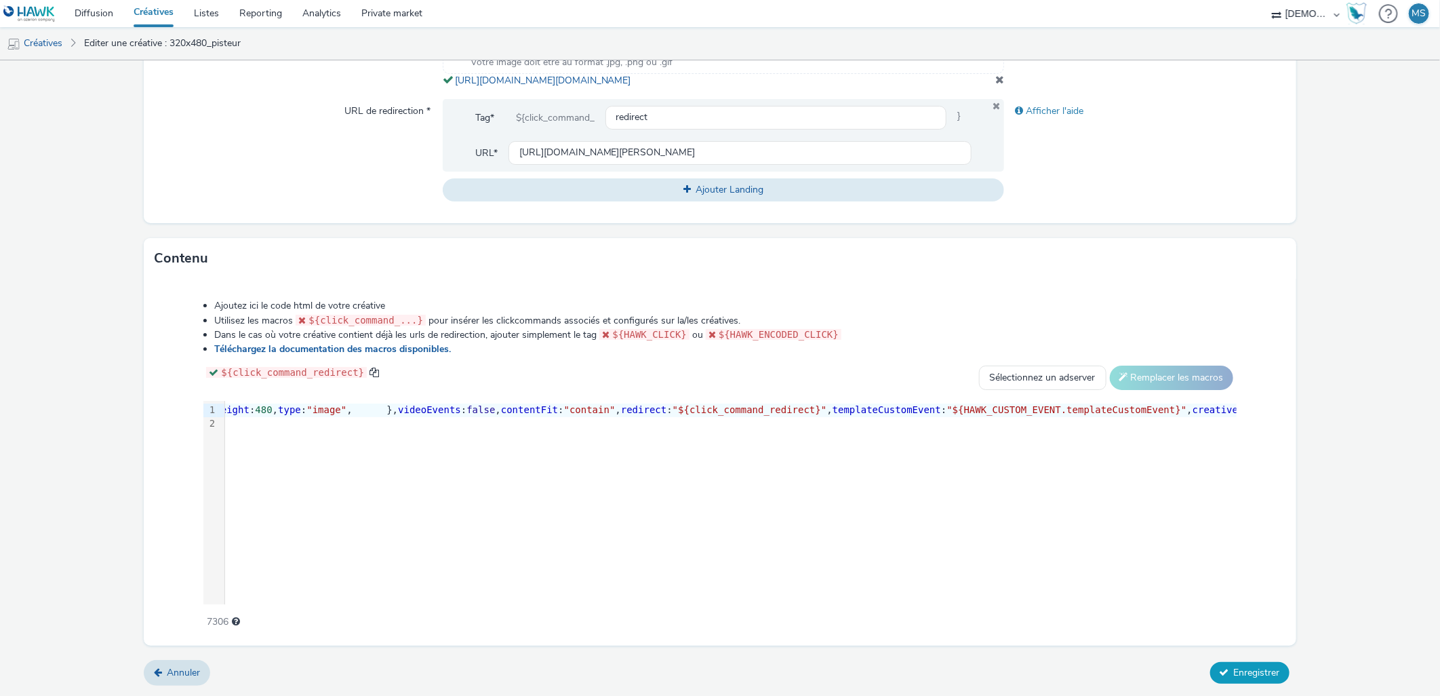
click at [1258, 670] on span "Enregistrer" at bounding box center [1257, 672] width 46 height 13
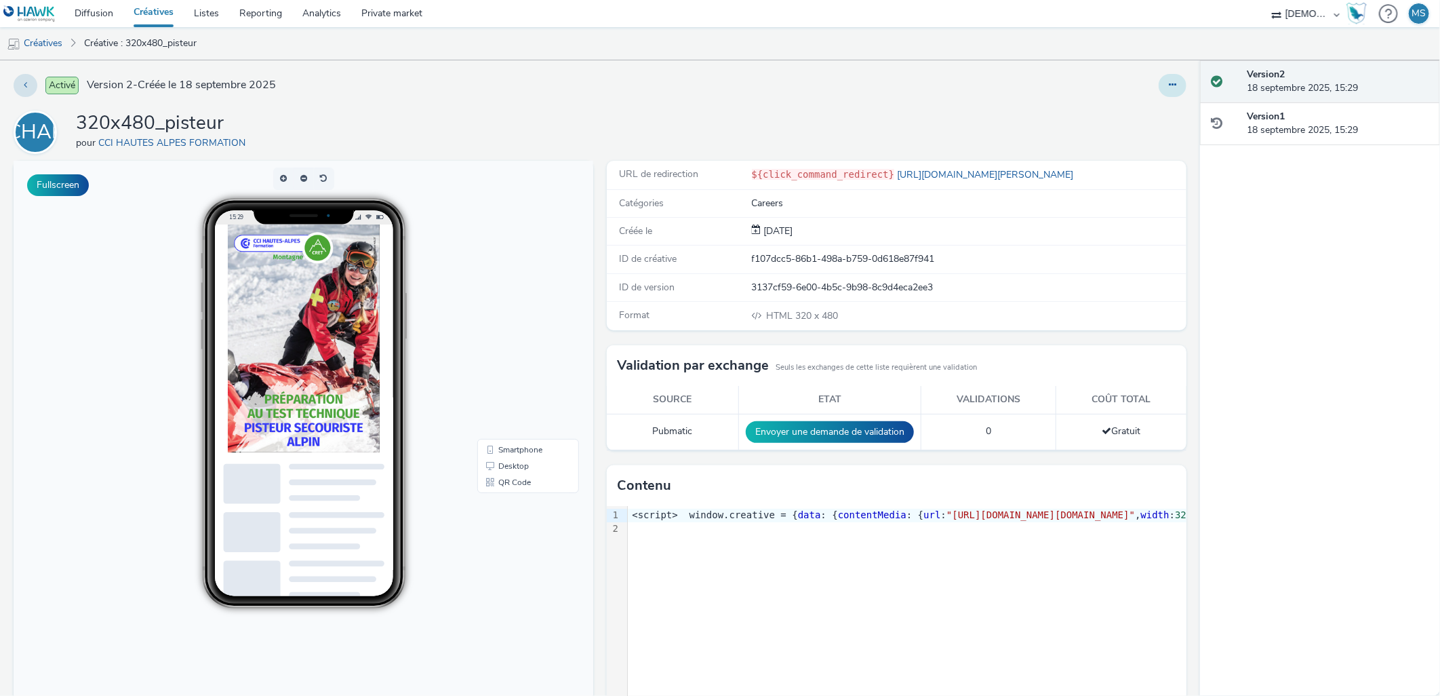
click at [1159, 92] on button at bounding box center [1173, 85] width 28 height 23
click at [1135, 142] on link "Dupliquer" at bounding box center [1136, 139] width 102 height 27
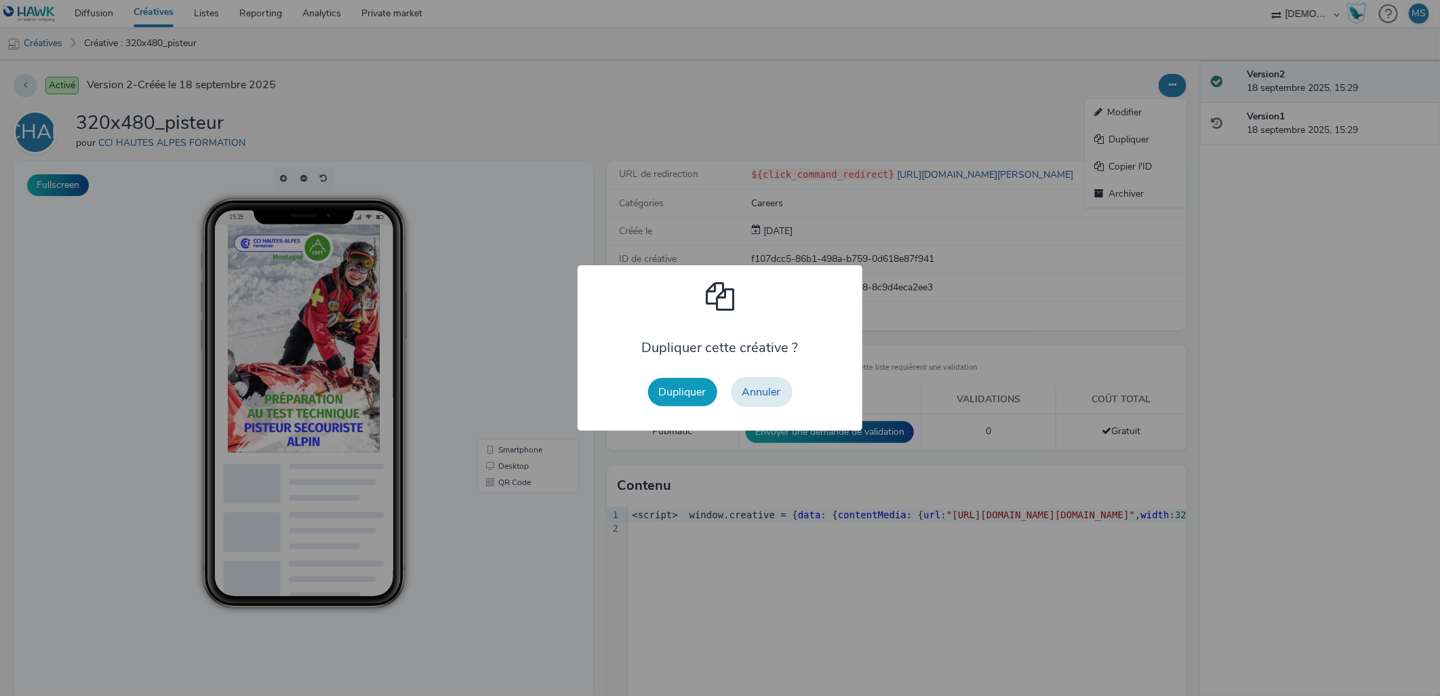
click at [682, 394] on button "Dupliquer" at bounding box center [682, 392] width 69 height 28
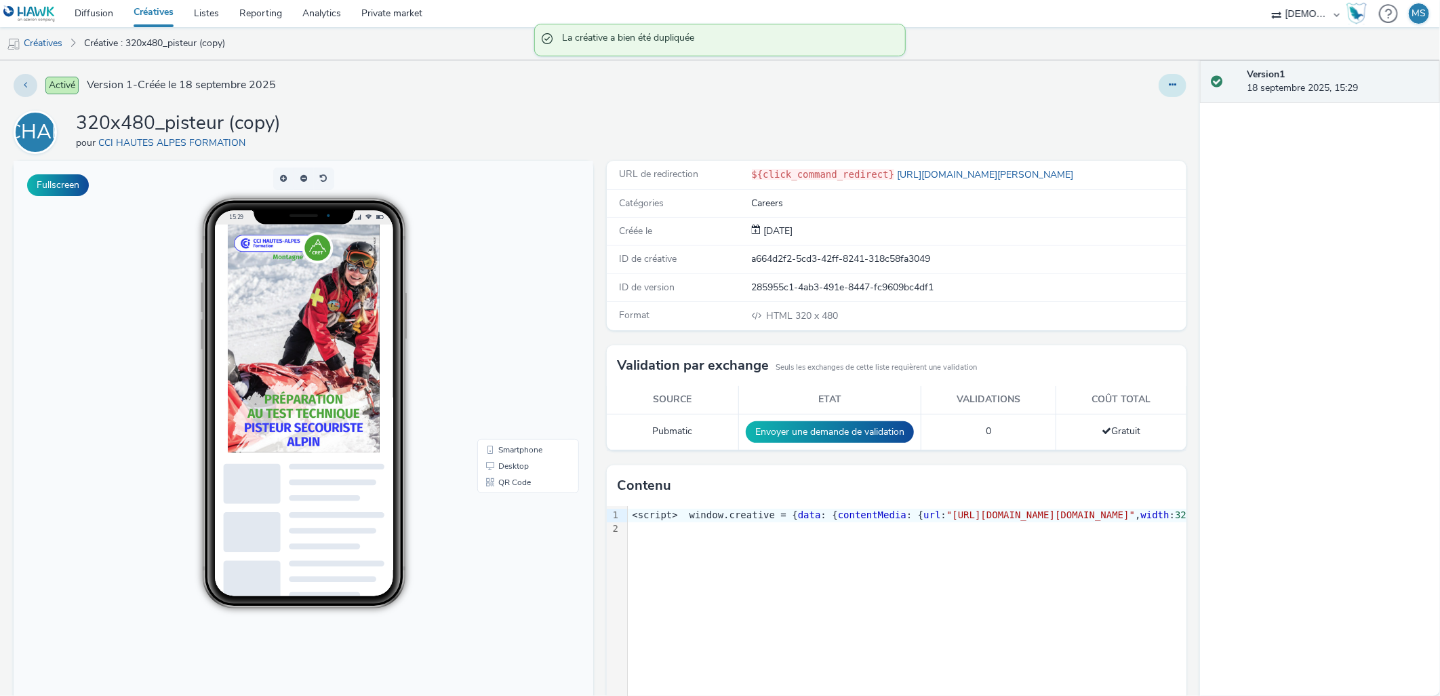
click at [1169, 83] on icon at bounding box center [1172, 84] width 7 height 9
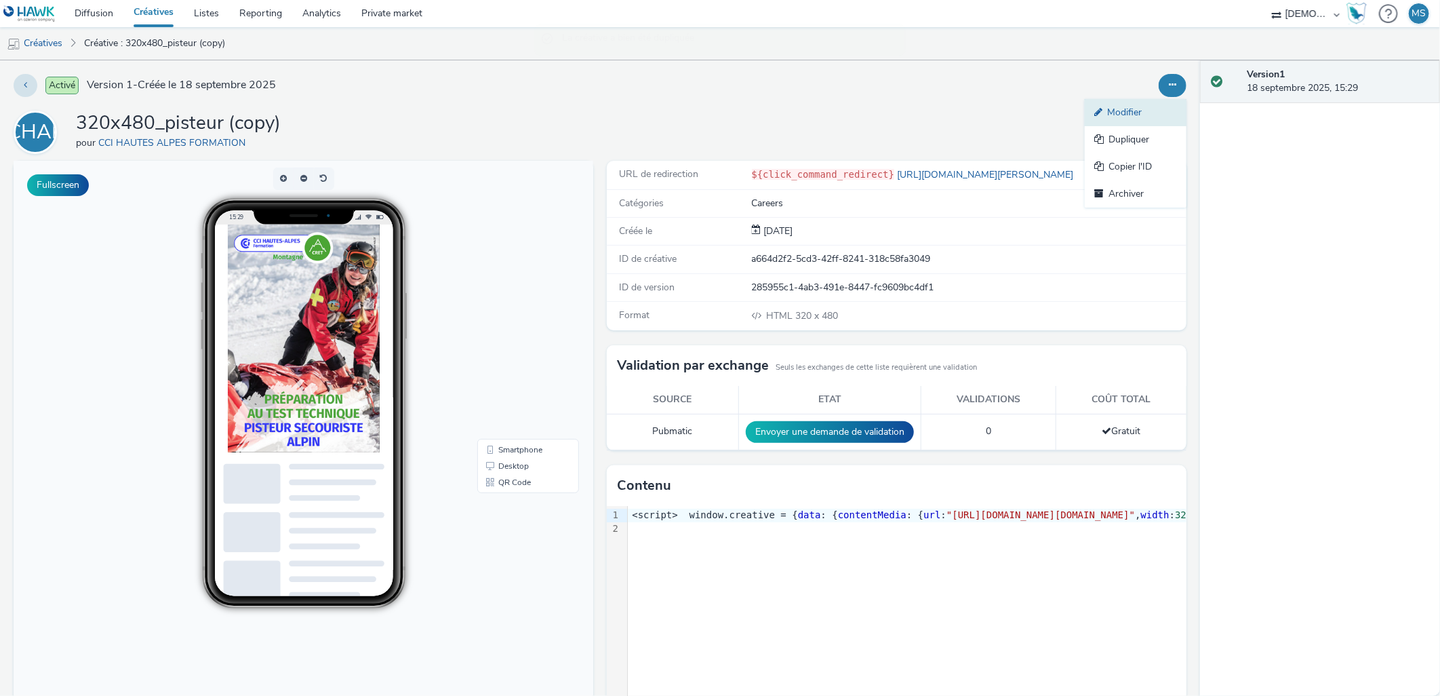
click at [1146, 119] on link "Modifier" at bounding box center [1136, 112] width 102 height 27
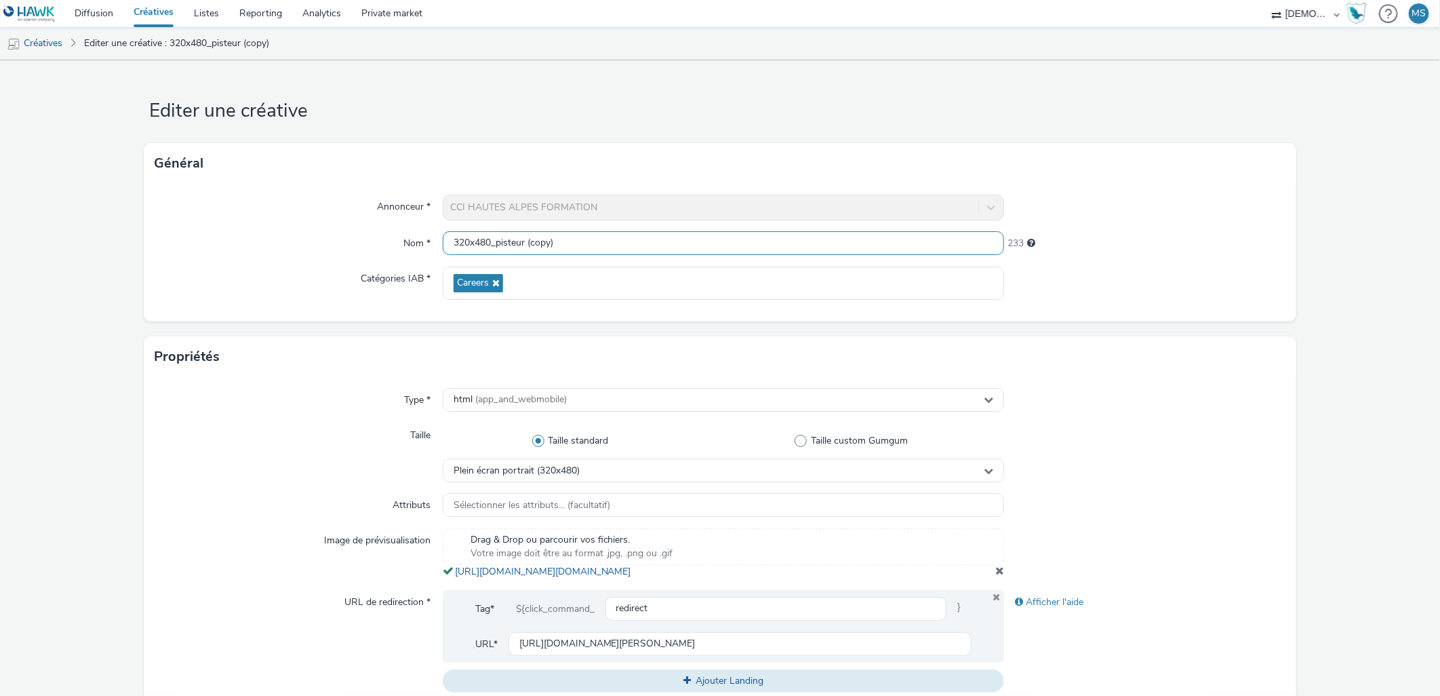
drag, startPoint x: 586, startPoint y: 234, endPoint x: 496, endPoint y: 239, distance: 89.7
click at [496, 239] on input "320x480_pisteur (copy)" at bounding box center [724, 243] width 562 height 24
type input "320x480_moniteur"
click at [995, 576] on span at bounding box center [999, 570] width 9 height 11
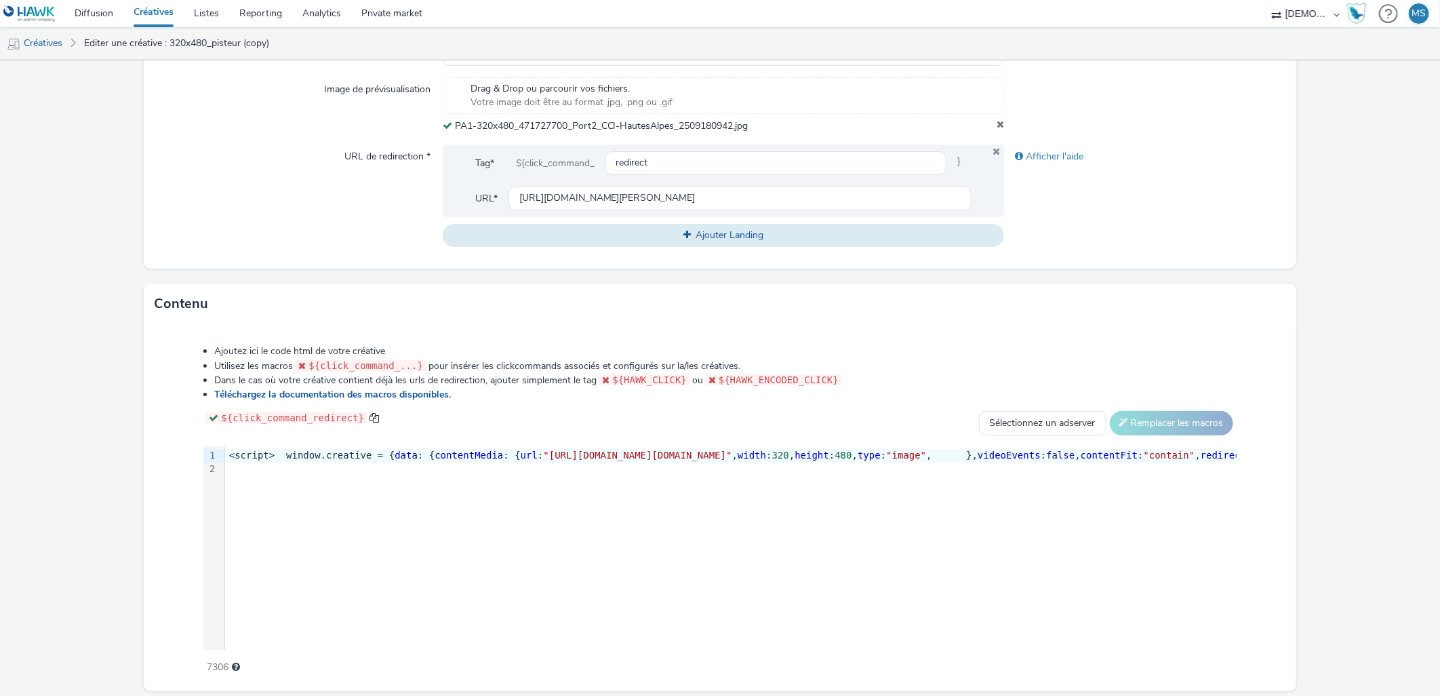
scroll to position [451, 0]
click at [604, 186] on input "[URL][DOMAIN_NAME][PERSON_NAME]" at bounding box center [740, 198] width 464 height 24
click at [641, 203] on input "[URL][DOMAIN_NAME][PERSON_NAME]" at bounding box center [740, 198] width 464 height 24
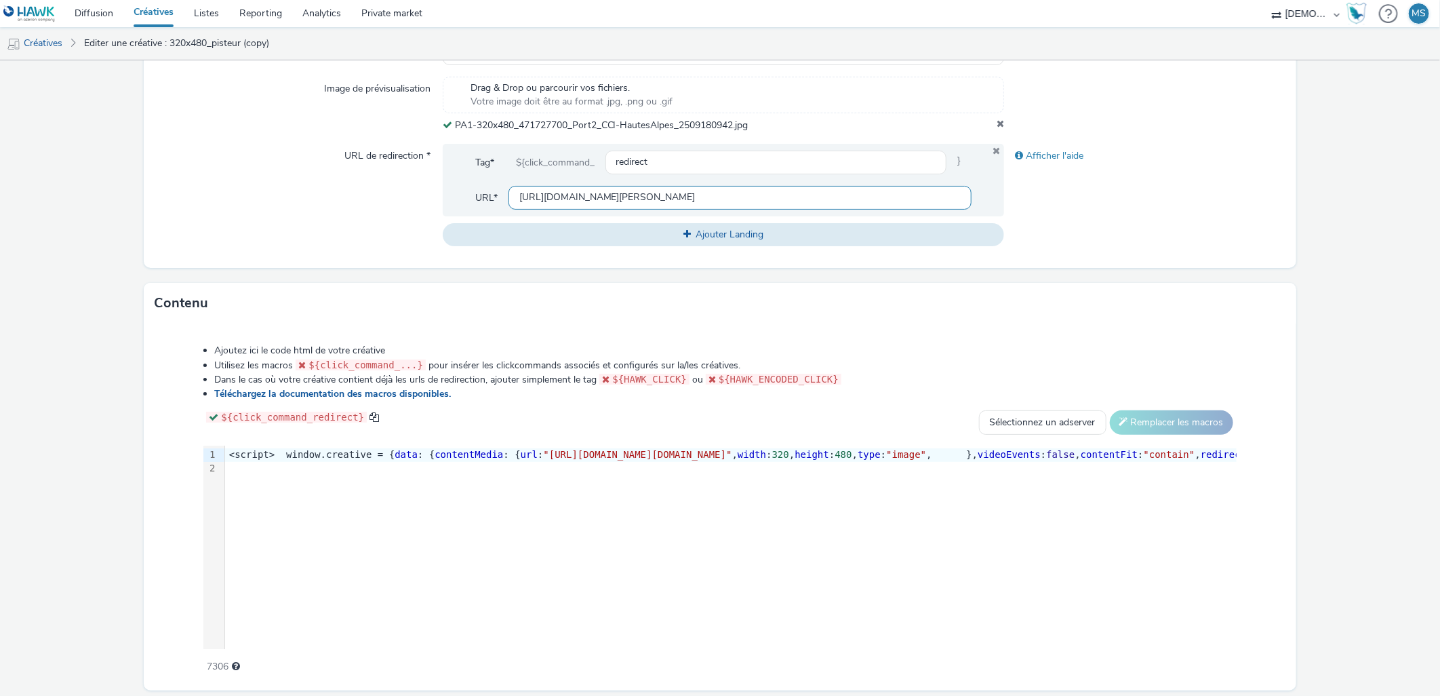
click at [641, 203] on input "[URL][DOMAIN_NAME][PERSON_NAME]" at bounding box center [740, 198] width 464 height 24
paste input "moniteur-national-de-ski-alpin"
type input "[URL][DOMAIN_NAME][PERSON_NAME]"
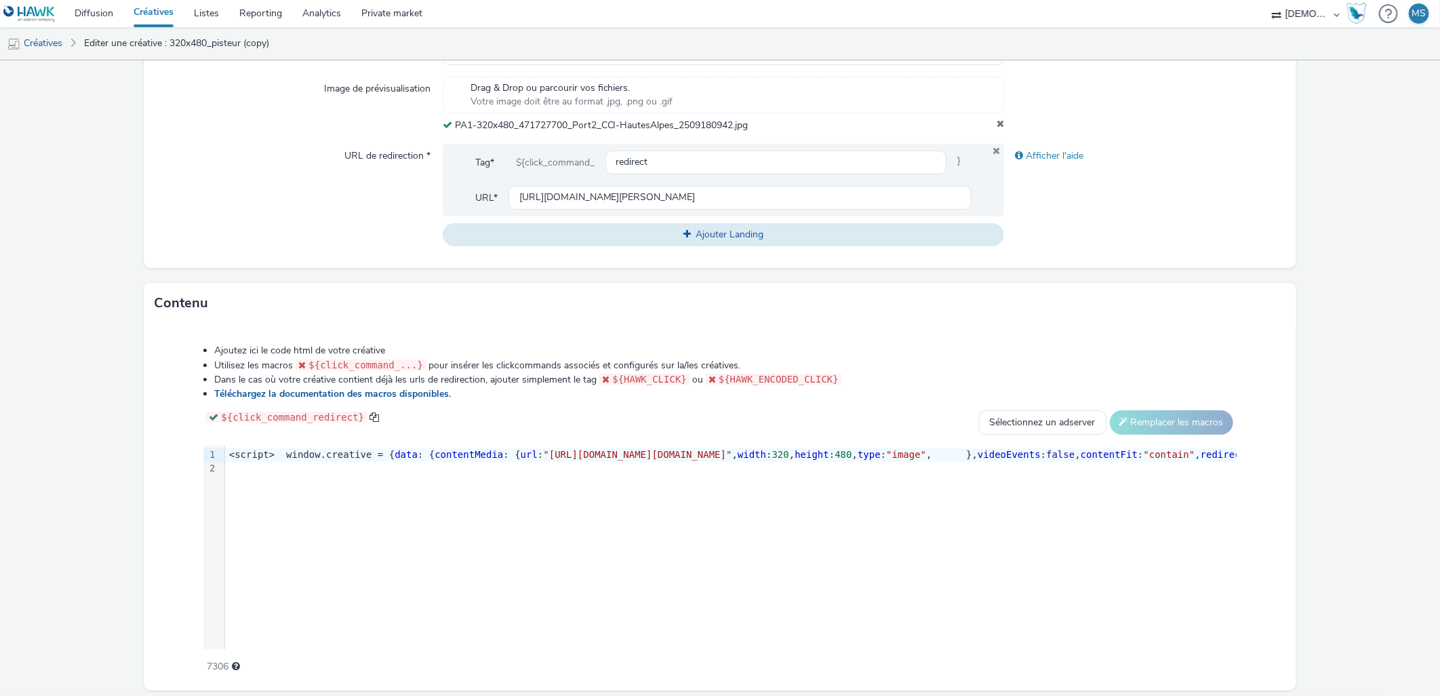
click at [768, 550] on div "9 1 2 › <script> window.creative = { data : { contentMedia : { url : "[URL][DOM…" at bounding box center [719, 546] width 1032 height 203
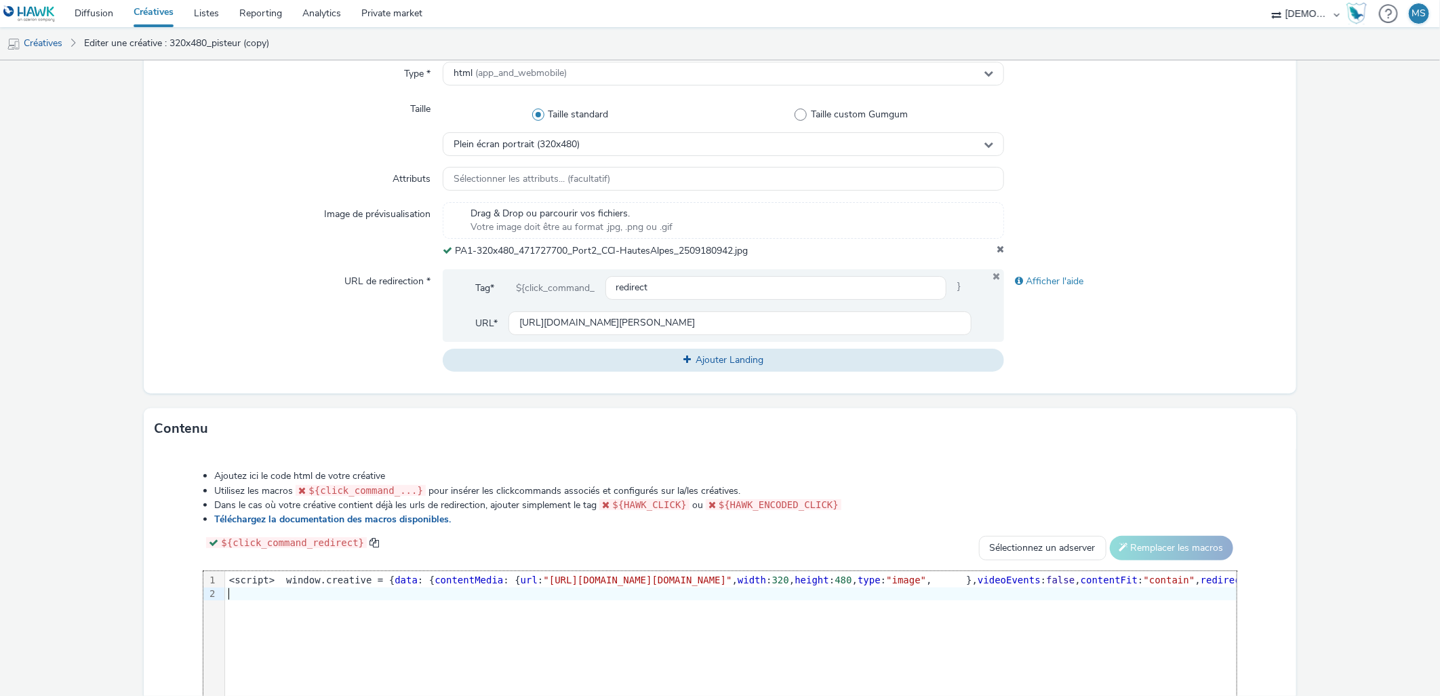
scroll to position [495, 0]
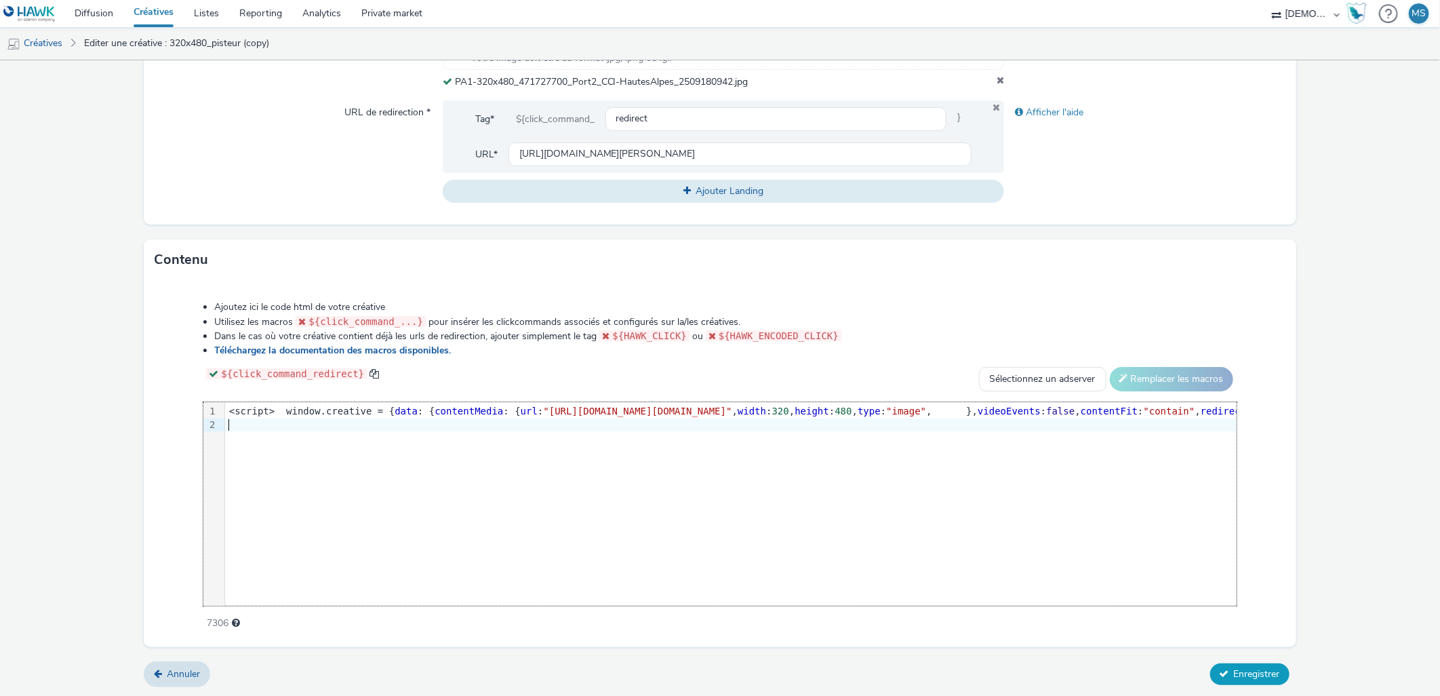
click at [1251, 679] on button "Enregistrer" at bounding box center [1249, 674] width 79 height 22
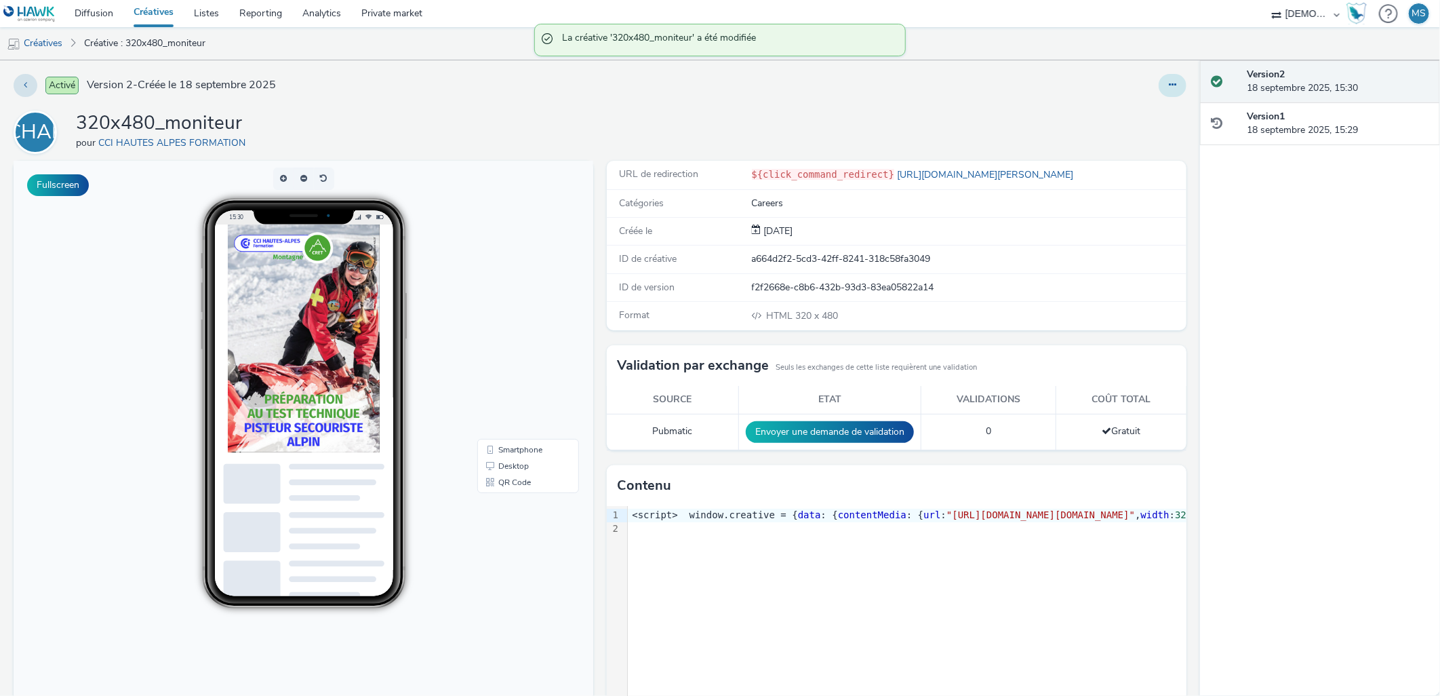
click at [1159, 80] on button at bounding box center [1173, 85] width 28 height 23
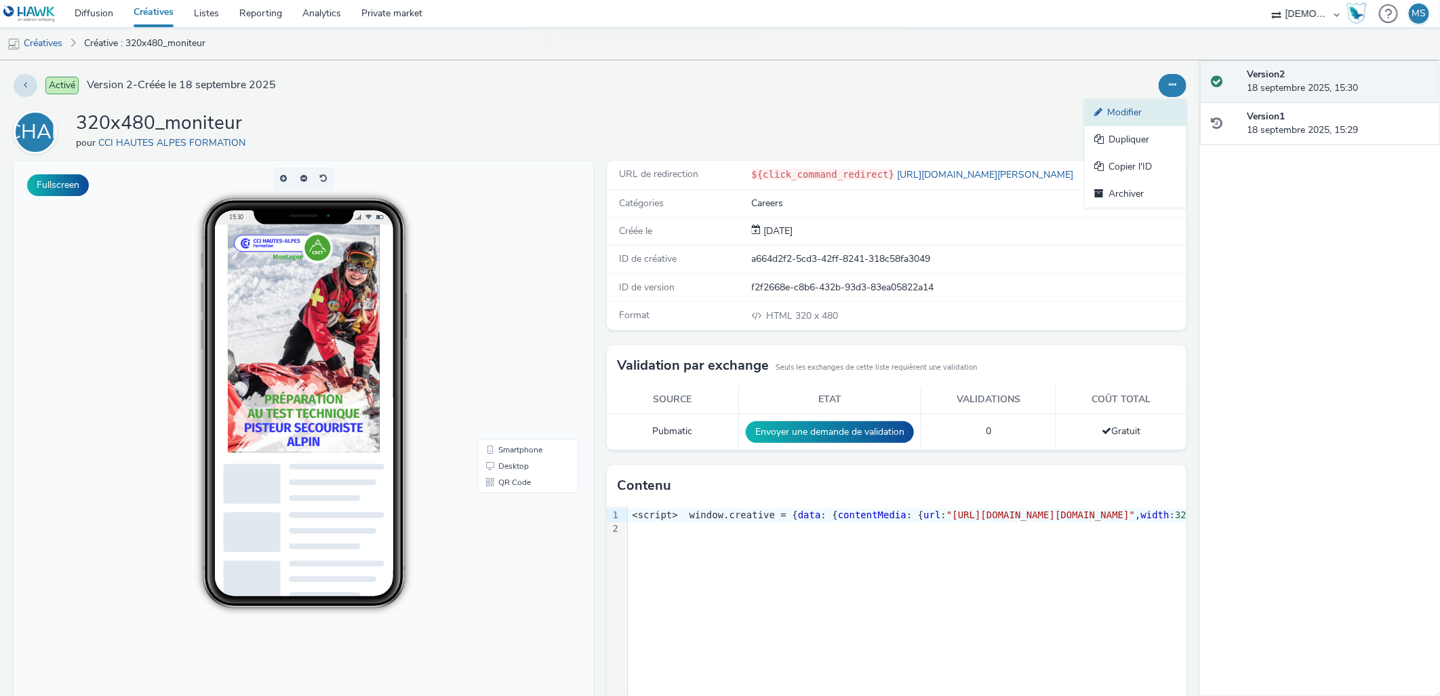
click at [1123, 117] on link "Modifier" at bounding box center [1136, 112] width 102 height 27
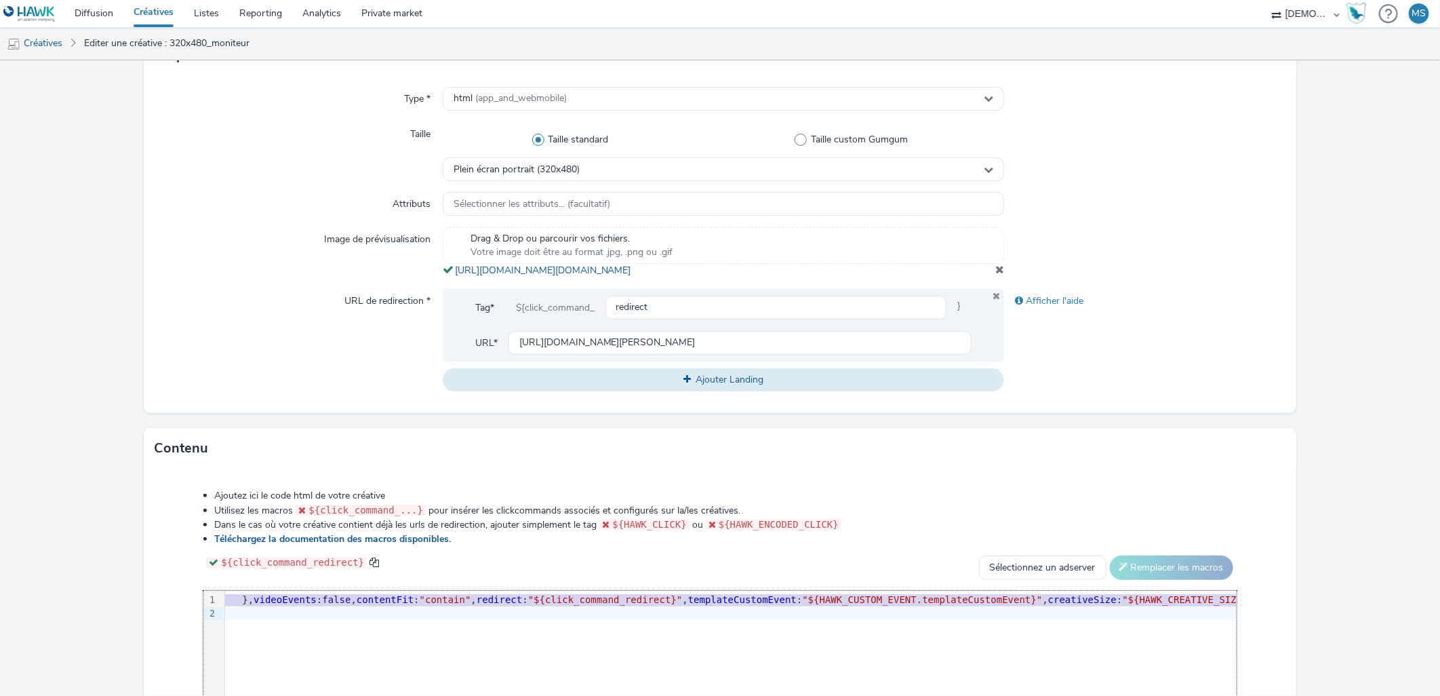
scroll to position [0, 732]
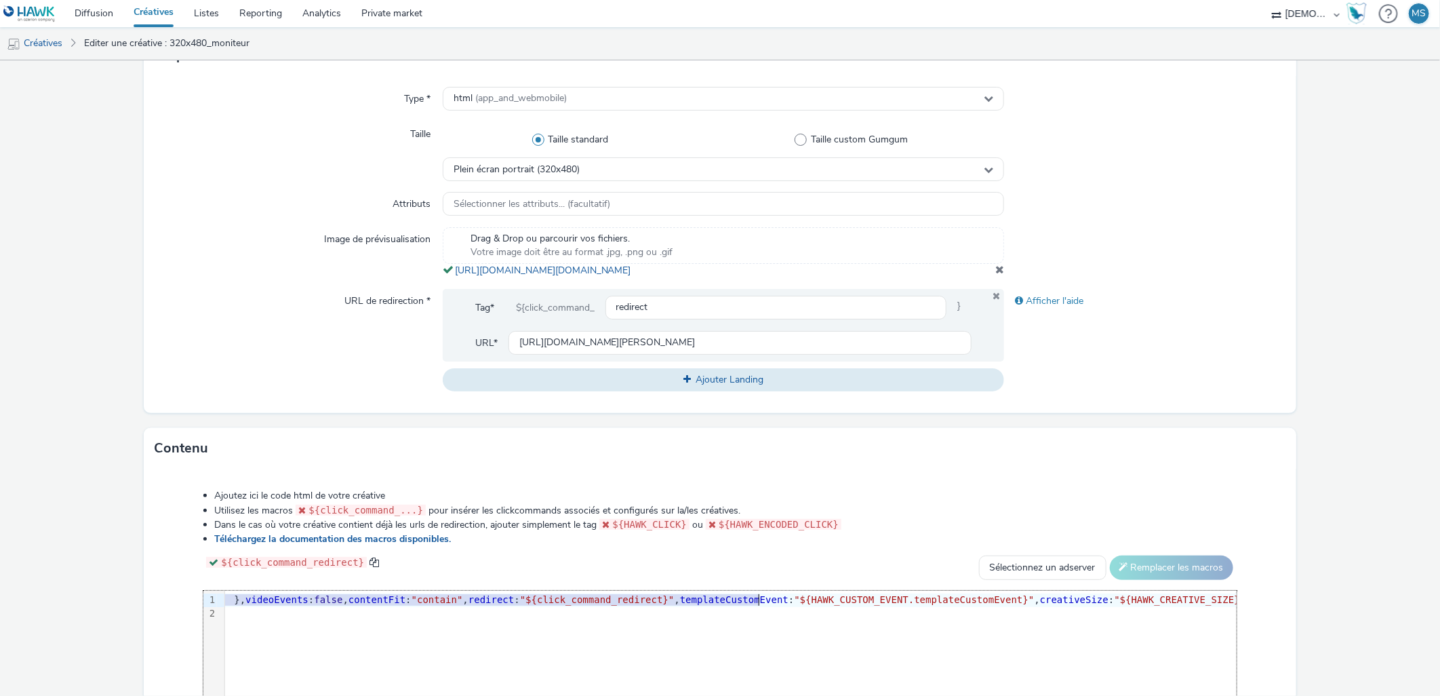
drag, startPoint x: 661, startPoint y: 611, endPoint x: 759, endPoint y: 608, distance: 98.3
click at [1337, 448] on form "Editer une créative Général Annonceur * CCI HAUTES ALPES FORMATION Nom * 320x48…" at bounding box center [720, 322] width 1440 height 1126
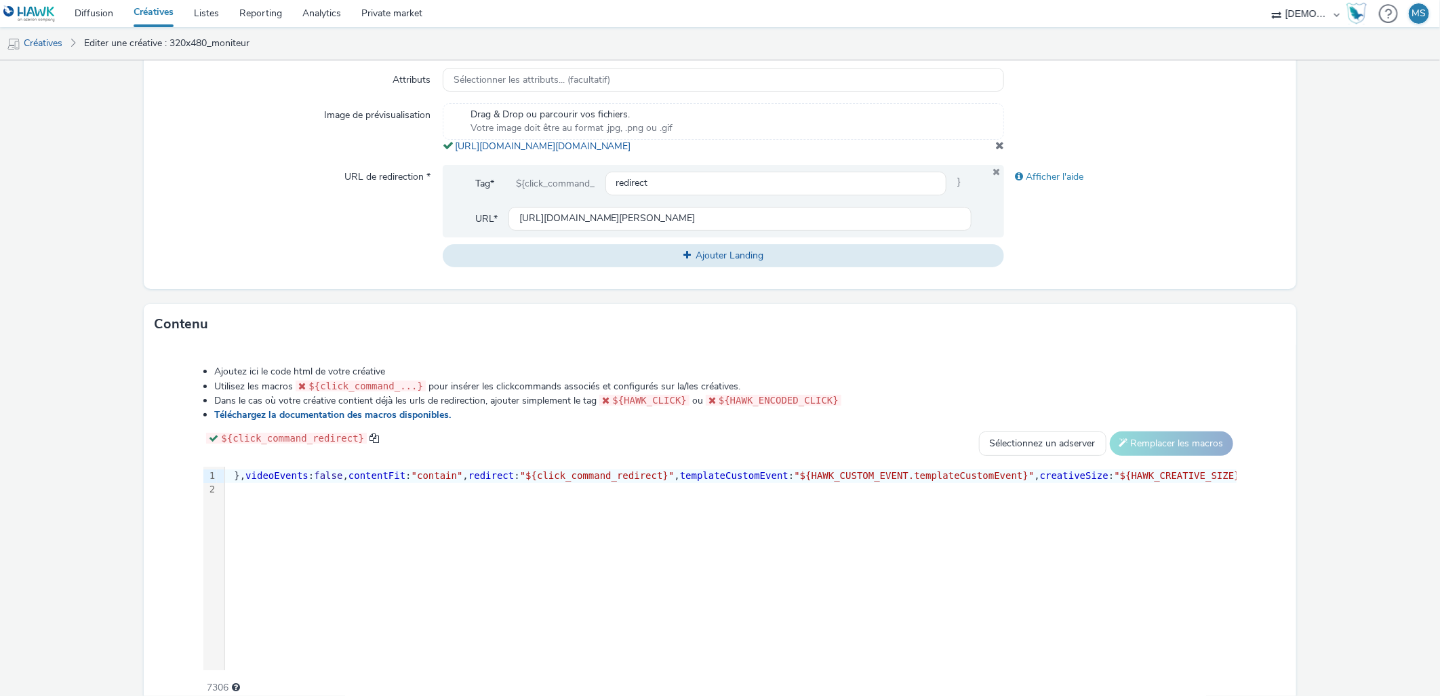
scroll to position [503, 0]
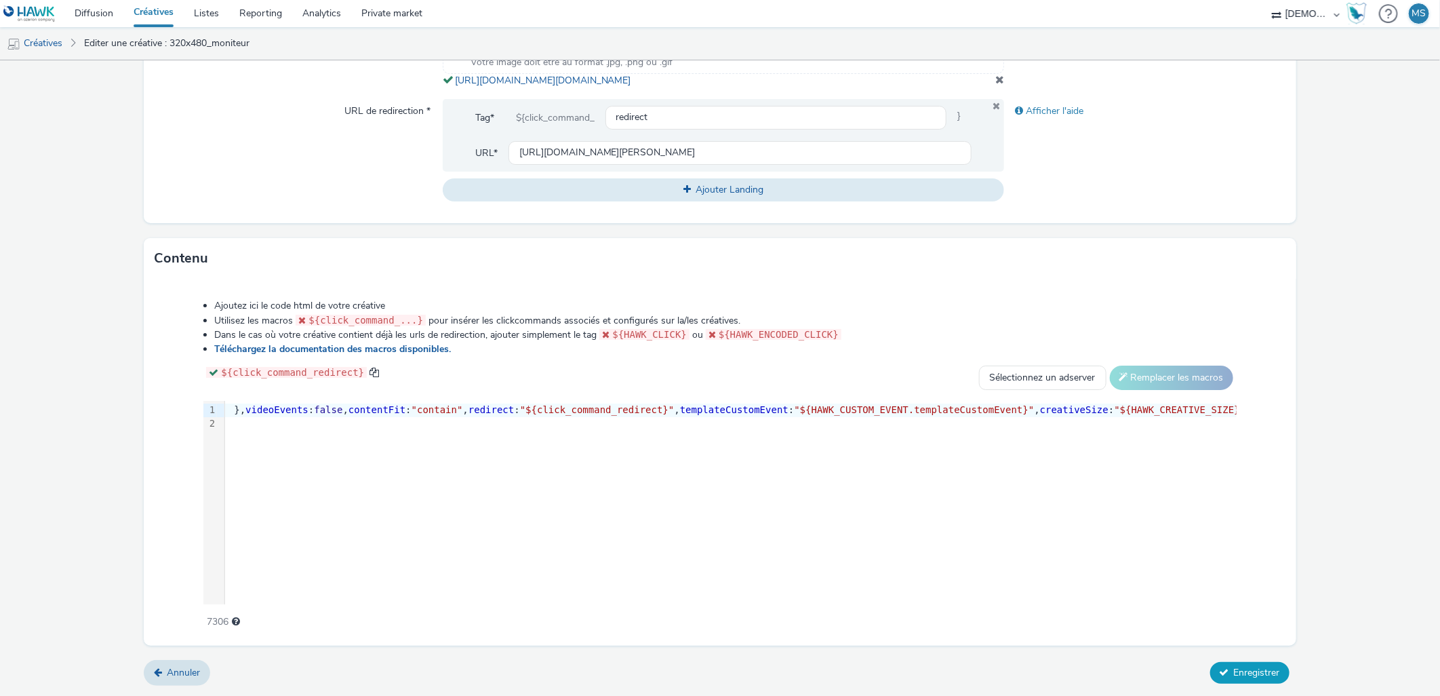
click at [1258, 665] on button "Enregistrer" at bounding box center [1249, 673] width 79 height 22
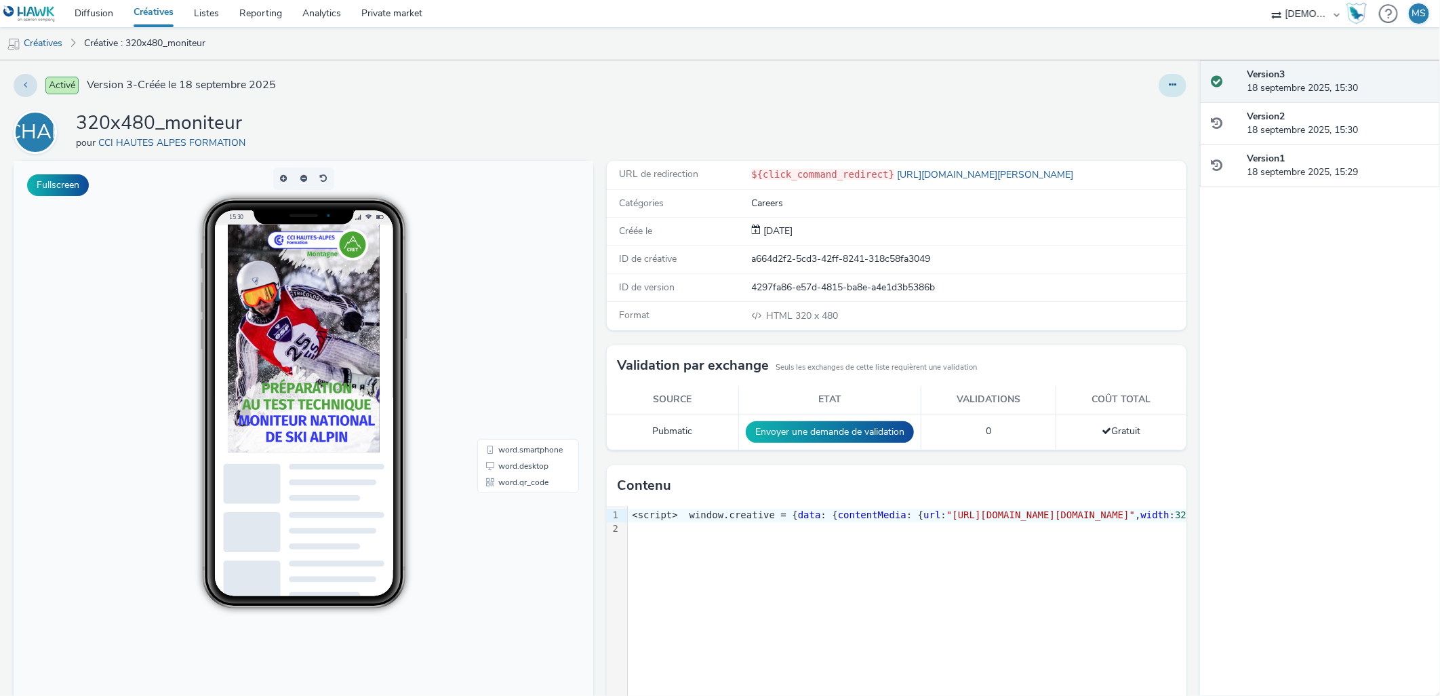
click at [1160, 94] on button at bounding box center [1173, 85] width 28 height 23
click at [1117, 138] on link "Dupliquer" at bounding box center [1136, 139] width 102 height 27
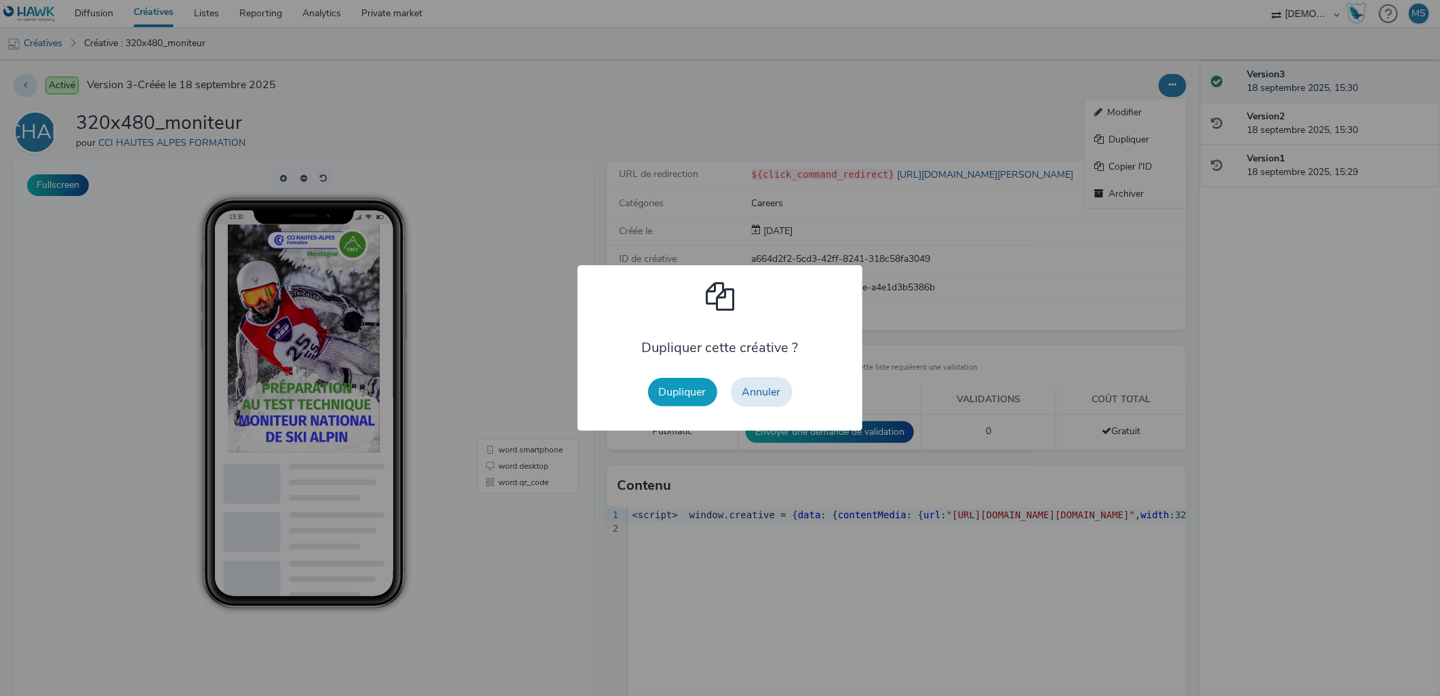
click at [685, 378] on button "Dupliquer" at bounding box center [682, 392] width 69 height 28
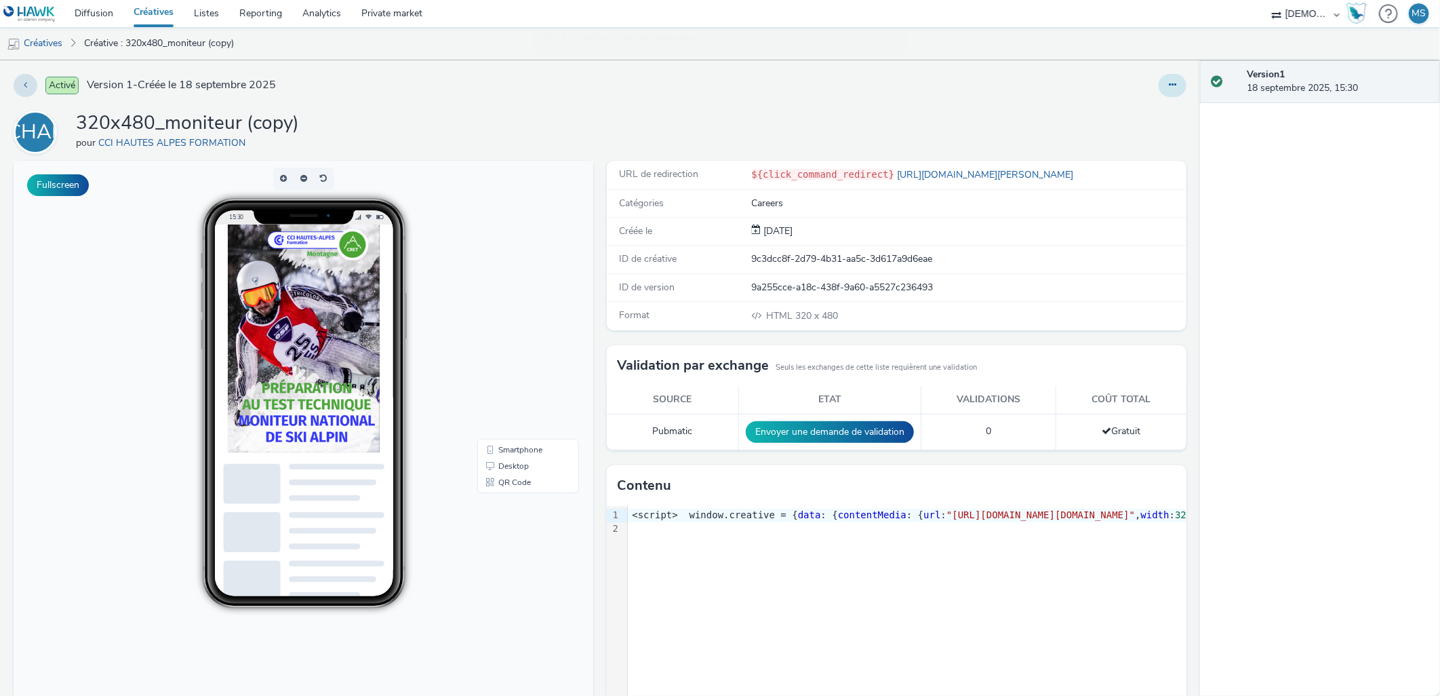
click at [1169, 85] on button at bounding box center [1173, 85] width 28 height 23
click at [1150, 117] on link "Modifier" at bounding box center [1136, 112] width 102 height 27
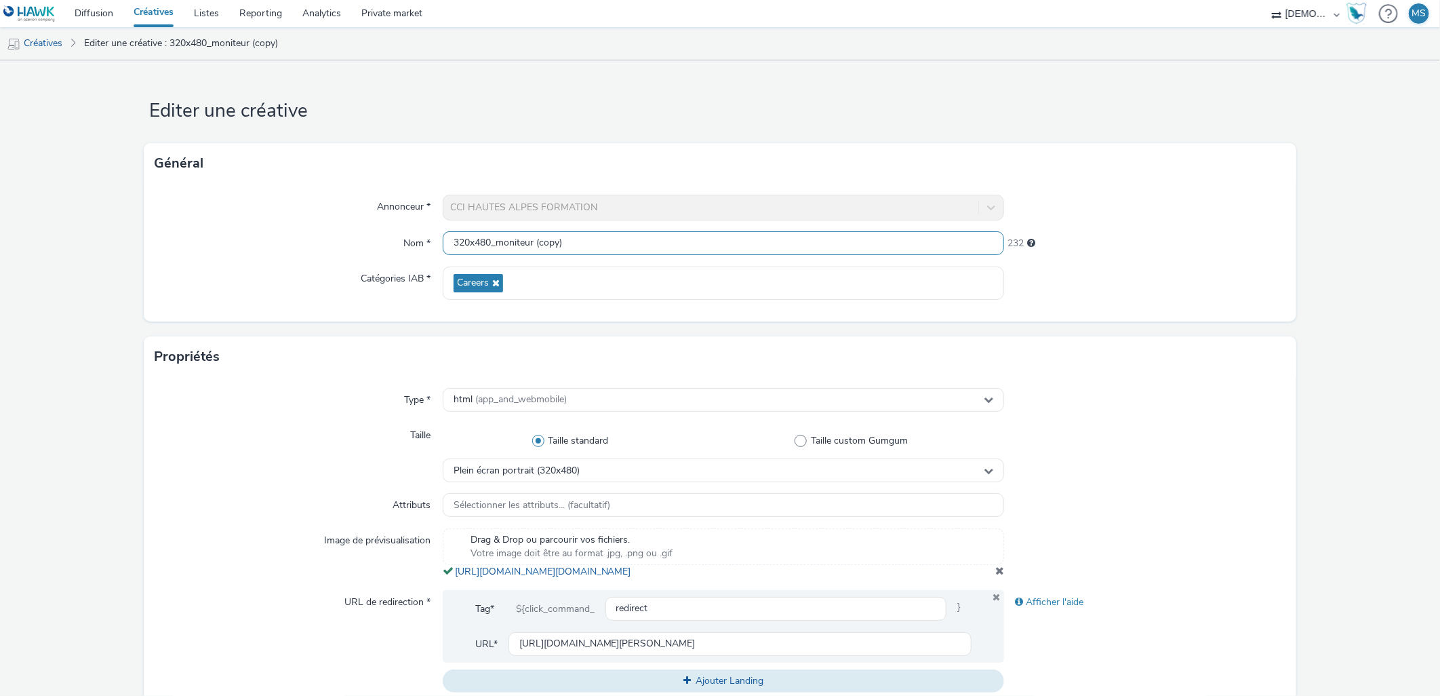
drag, startPoint x: 593, startPoint y: 239, endPoint x: 498, endPoint y: 244, distance: 95.7
click at [498, 244] on input "320x480_moniteur (copy)" at bounding box center [724, 243] width 562 height 24
click at [527, 245] on input "320x480_" at bounding box center [724, 243] width 562 height 24
type input "320x480_guide"
click at [986, 578] on div "Drag & Drop ou parcourir vos fichiers. Votre image doit être au format .jpg, .p…" at bounding box center [724, 553] width 562 height 50
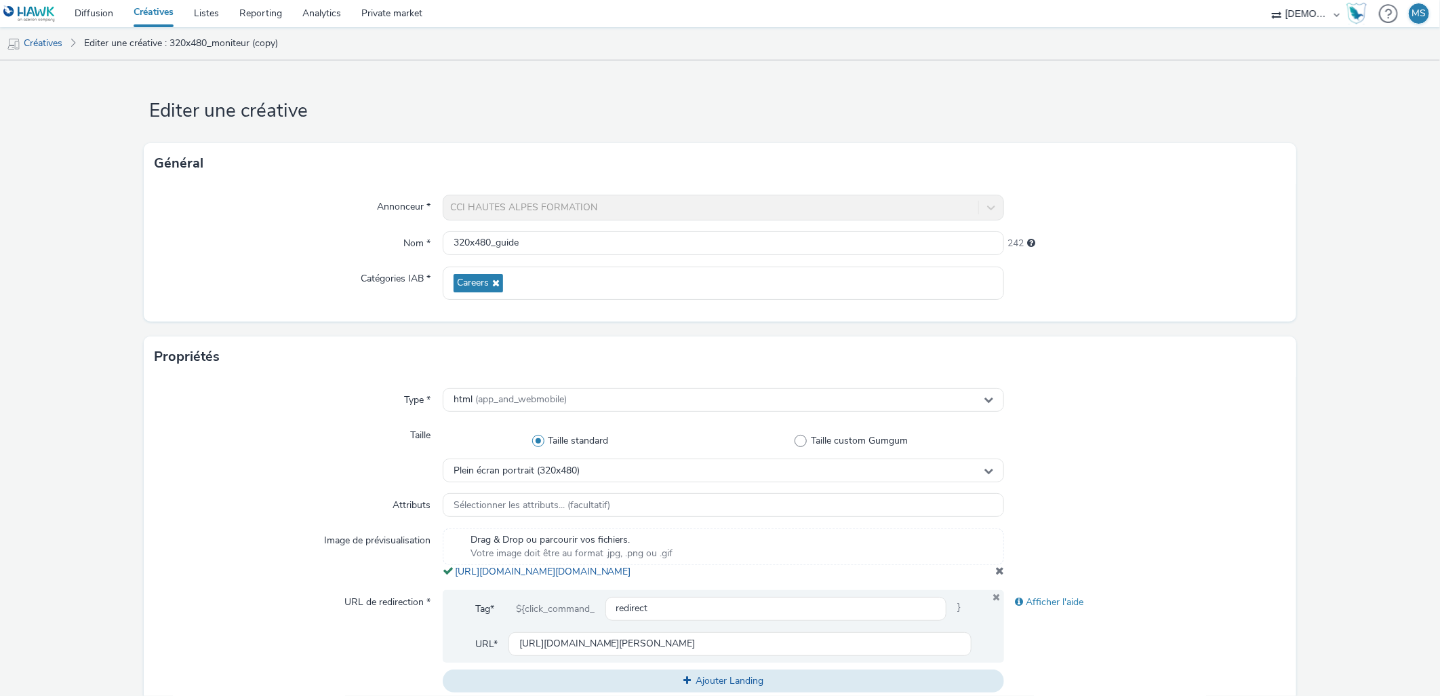
click at [995, 576] on span at bounding box center [999, 570] width 9 height 11
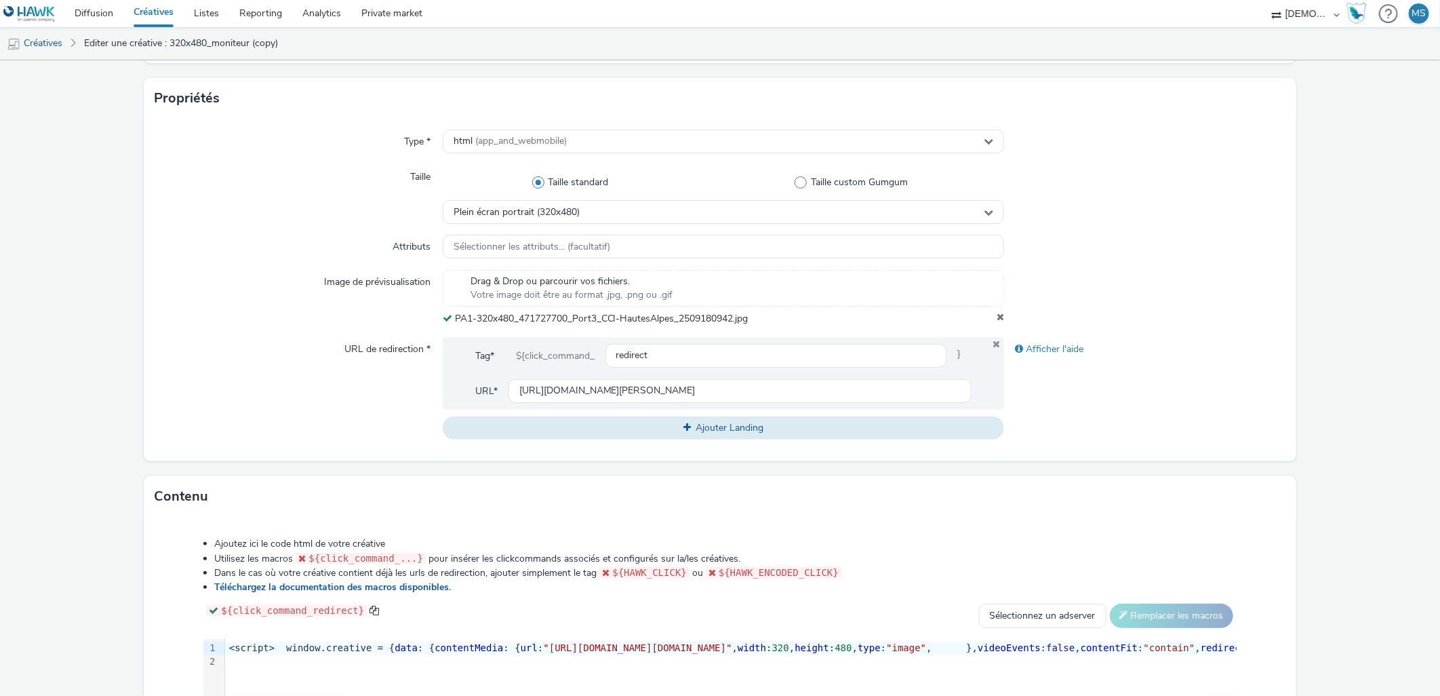
scroll to position [301, 0]
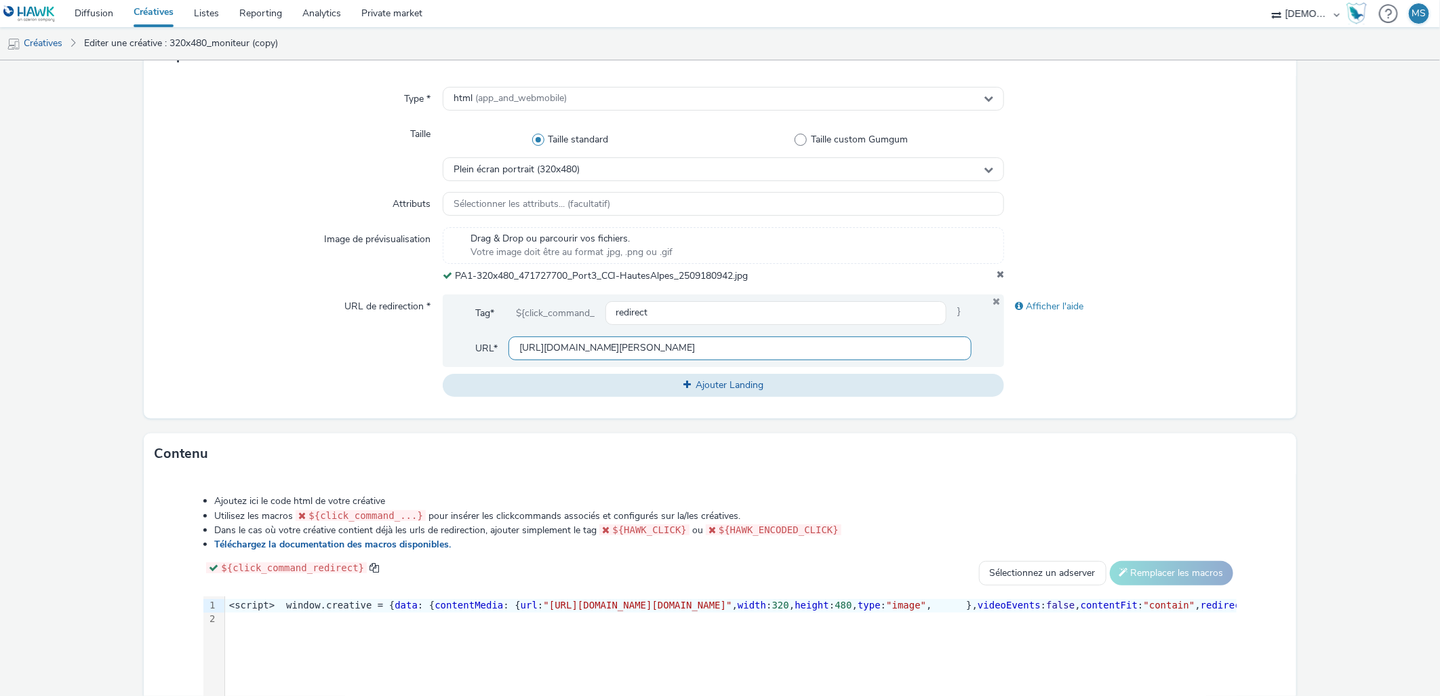
click at [720, 346] on input "[URL][DOMAIN_NAME][PERSON_NAME]" at bounding box center [740, 348] width 464 height 24
paste input "[URL][DOMAIN_NAME][PERSON_NAME]"
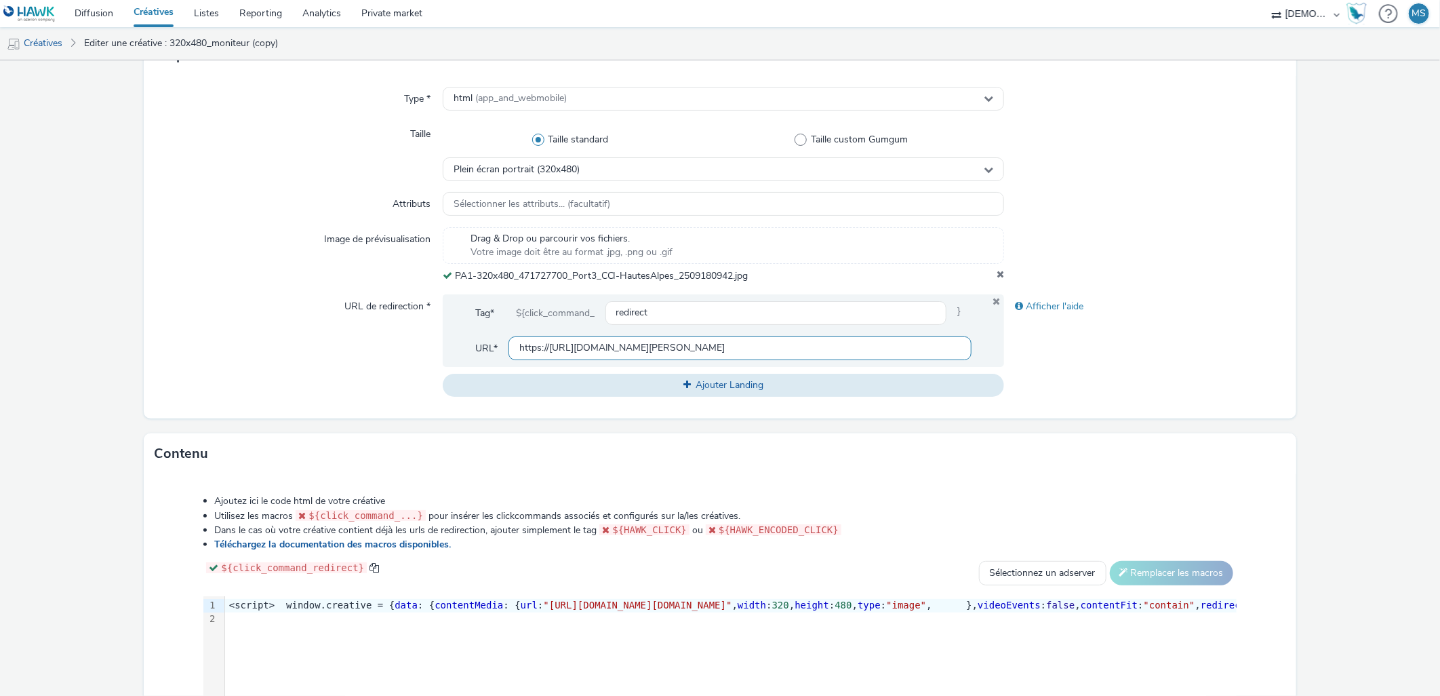
drag, startPoint x: 578, startPoint y: 344, endPoint x: 395, endPoint y: 357, distance: 184.1
click at [388, 357] on div "URL de redirection * Tag* ${click_command_ redirect } URL* https://[URL][DOMAIN…" at bounding box center [720, 345] width 1130 height 102
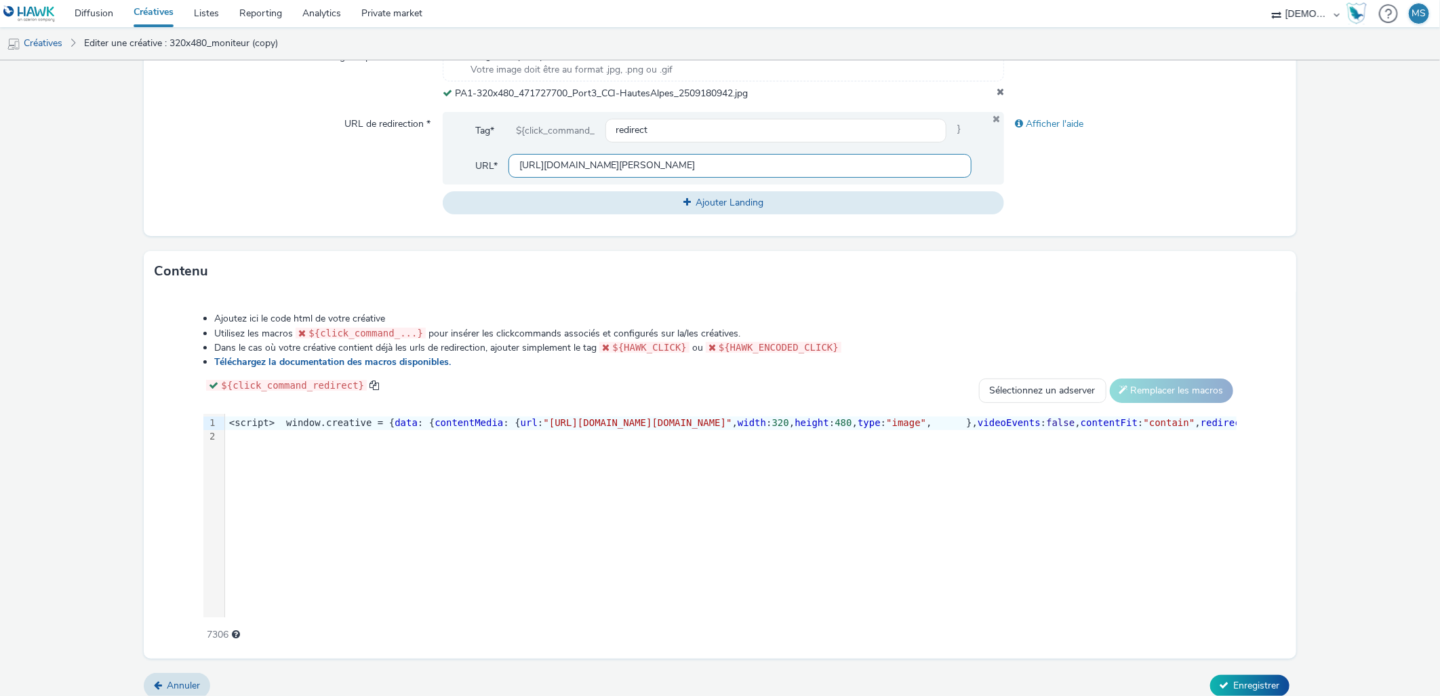
scroll to position [495, 0]
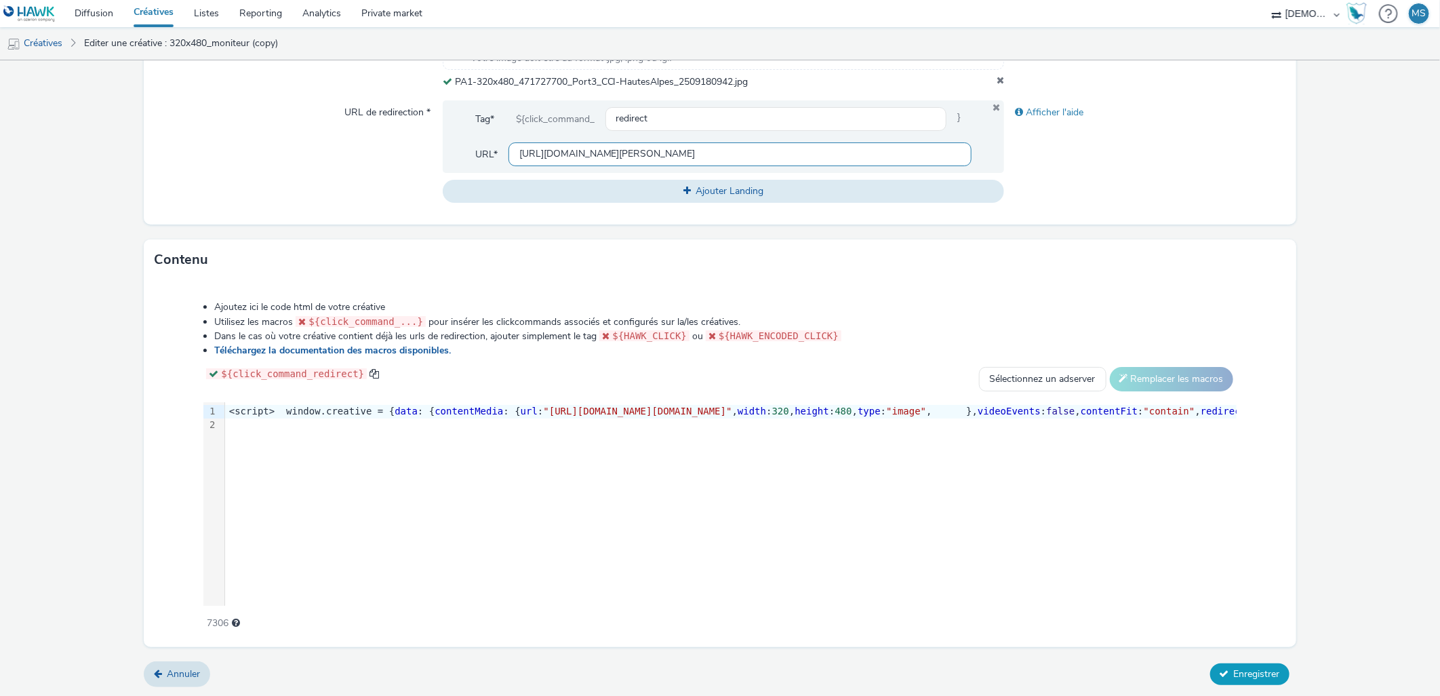
type input "[URL][DOMAIN_NAME][PERSON_NAME]"
click at [1249, 675] on span "Enregistrer" at bounding box center [1257, 673] width 46 height 13
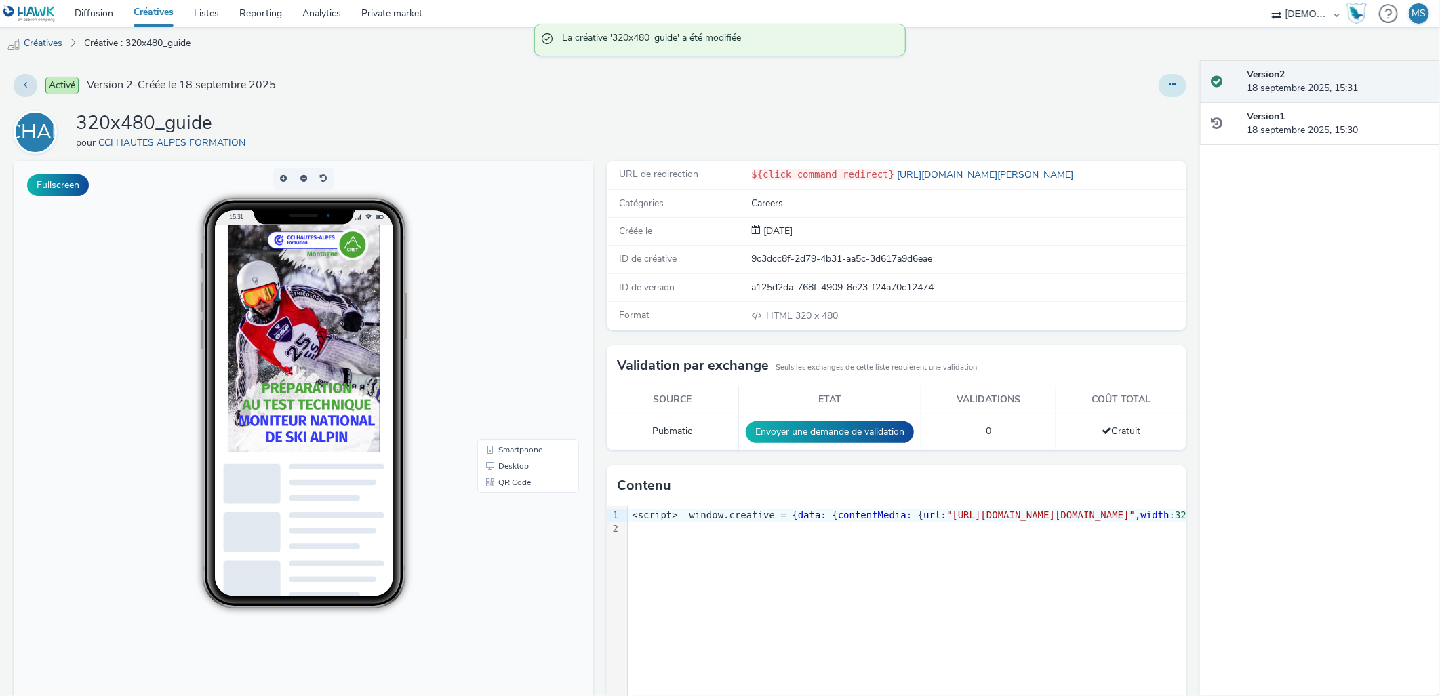
click at [1159, 92] on button at bounding box center [1173, 85] width 28 height 23
click at [1144, 117] on link "Modifier" at bounding box center [1136, 112] width 102 height 27
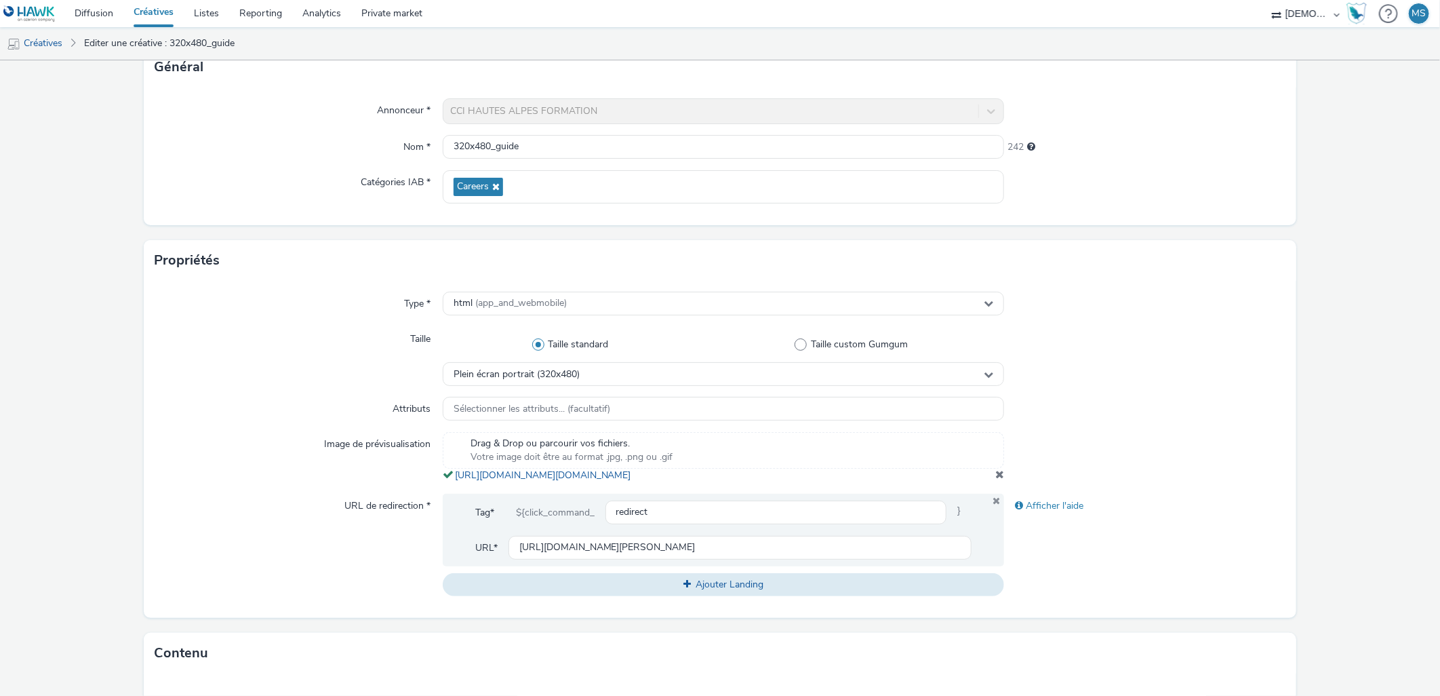
scroll to position [301, 0]
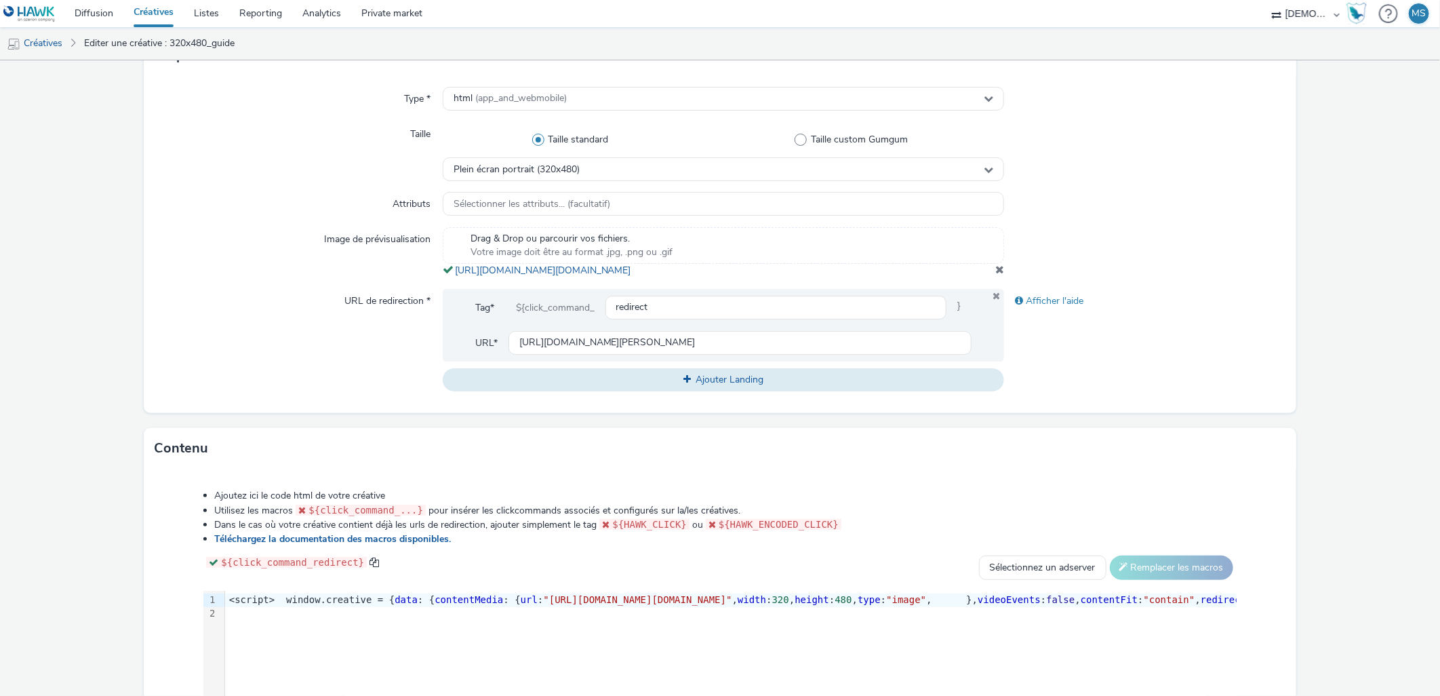
click at [656, 605] on span ""[URL][DOMAIN_NAME][DOMAIN_NAME]"" at bounding box center [637, 599] width 188 height 11
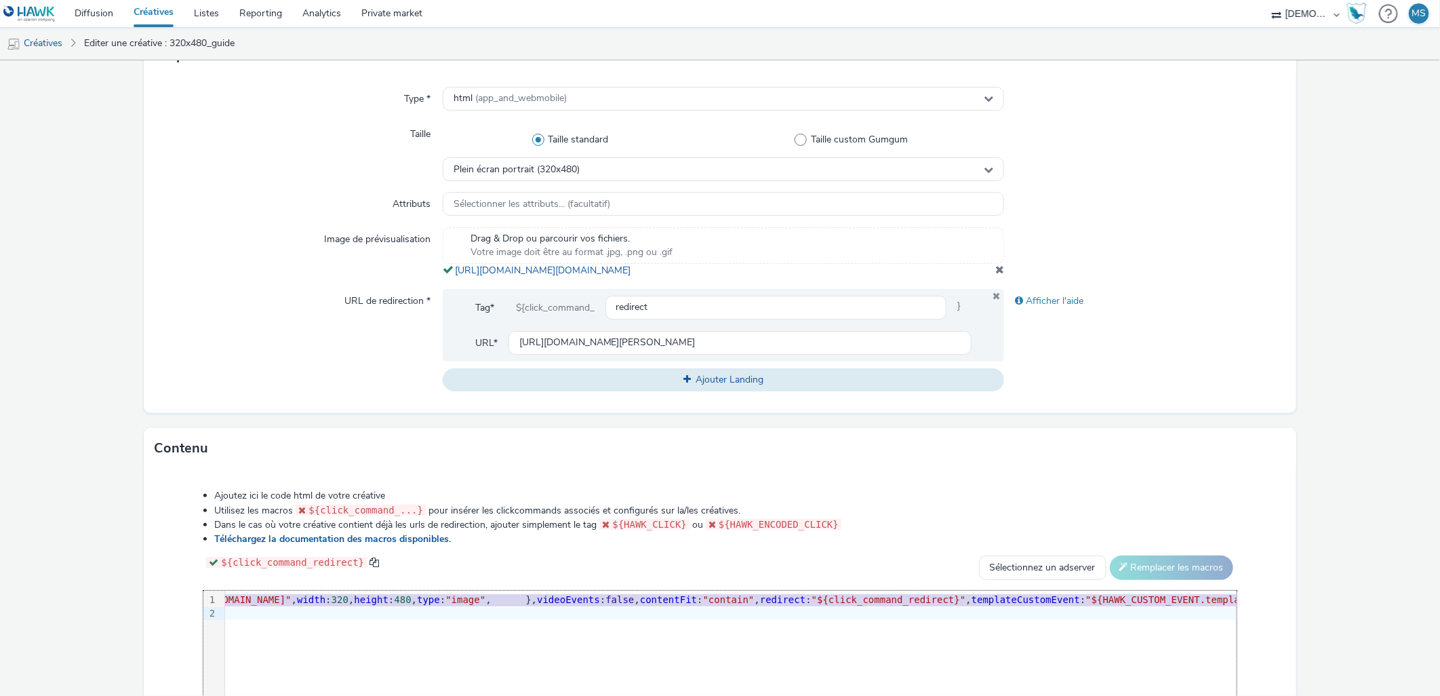
scroll to position [0, 612]
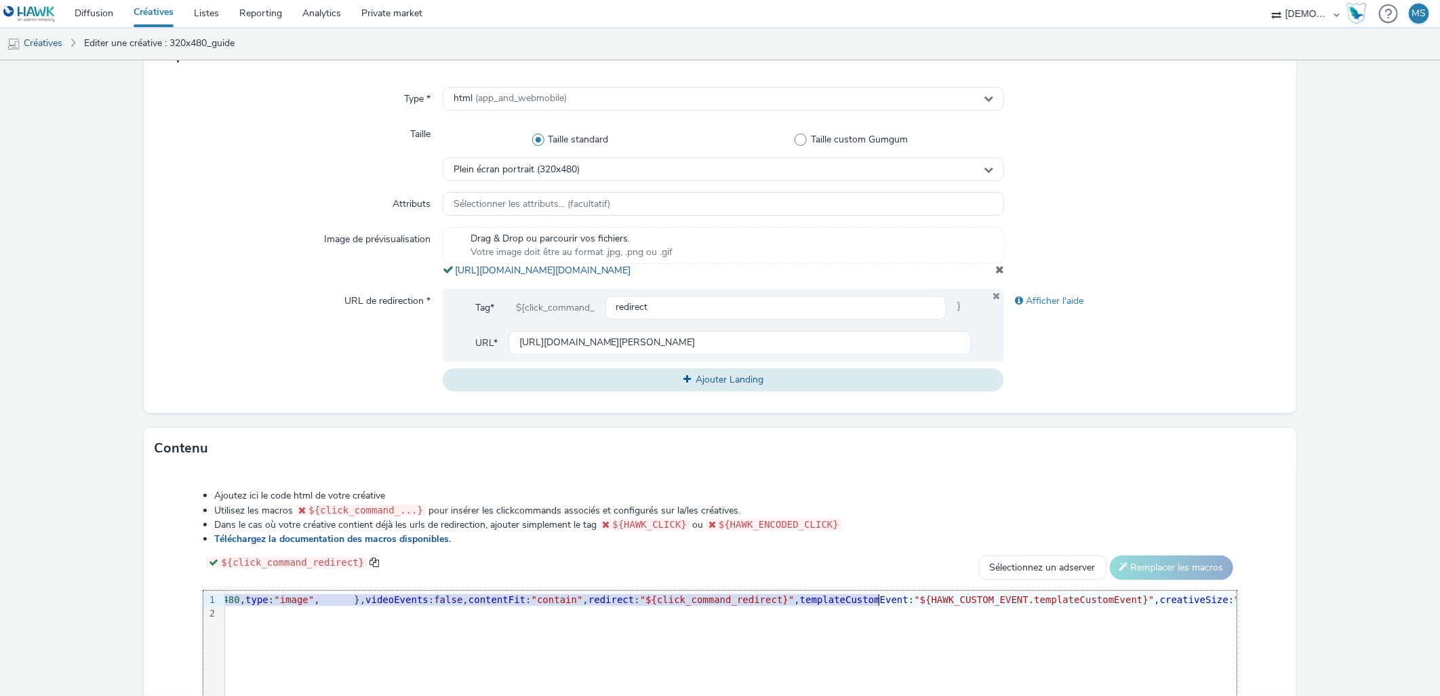
drag, startPoint x: 659, startPoint y: 611, endPoint x: 877, endPoint y: 612, distance: 217.6
click at [119, 605] on span ""[URL][DOMAIN_NAME][DOMAIN_NAME]"" at bounding box center [25, 599] width 188 height 11
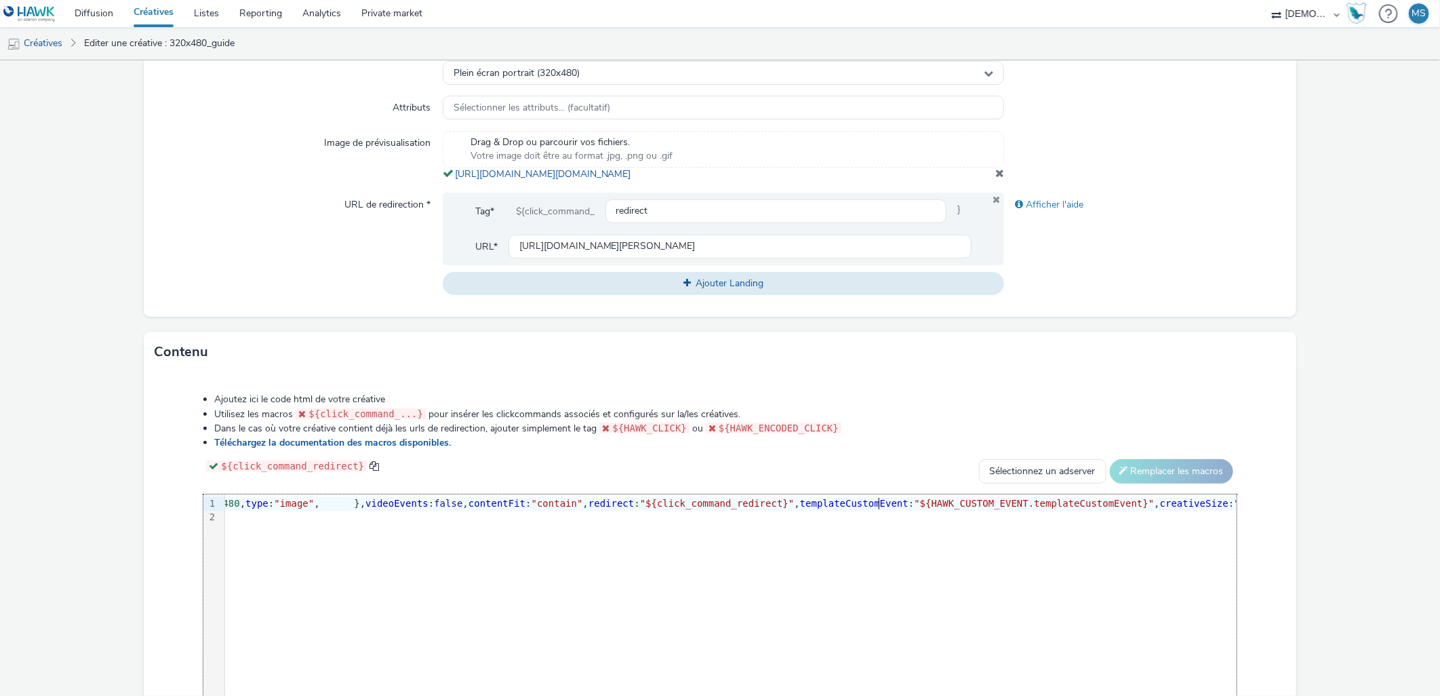
scroll to position [503, 0]
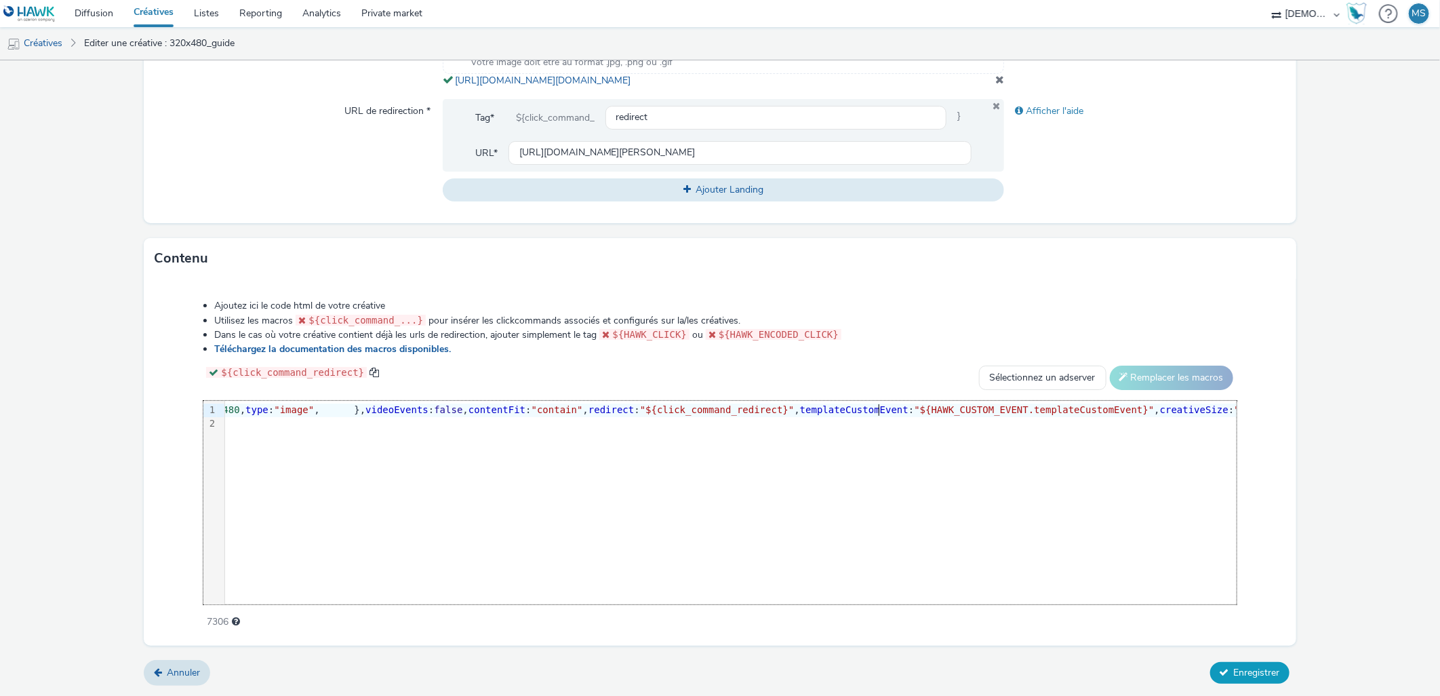
click at [1237, 675] on span "Enregistrer" at bounding box center [1257, 672] width 46 height 13
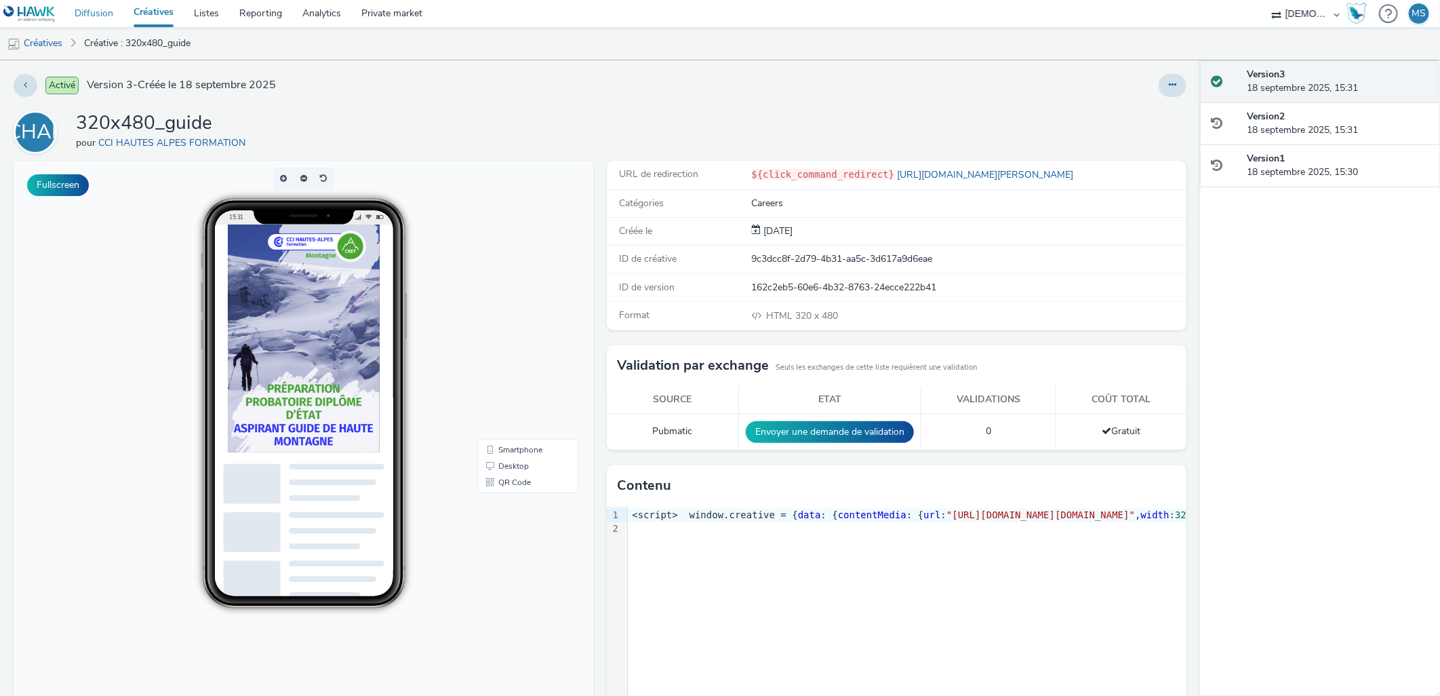
click at [94, 3] on link "Diffusion" at bounding box center [93, 13] width 59 height 27
